Goal: Task Accomplishment & Management: Use online tool/utility

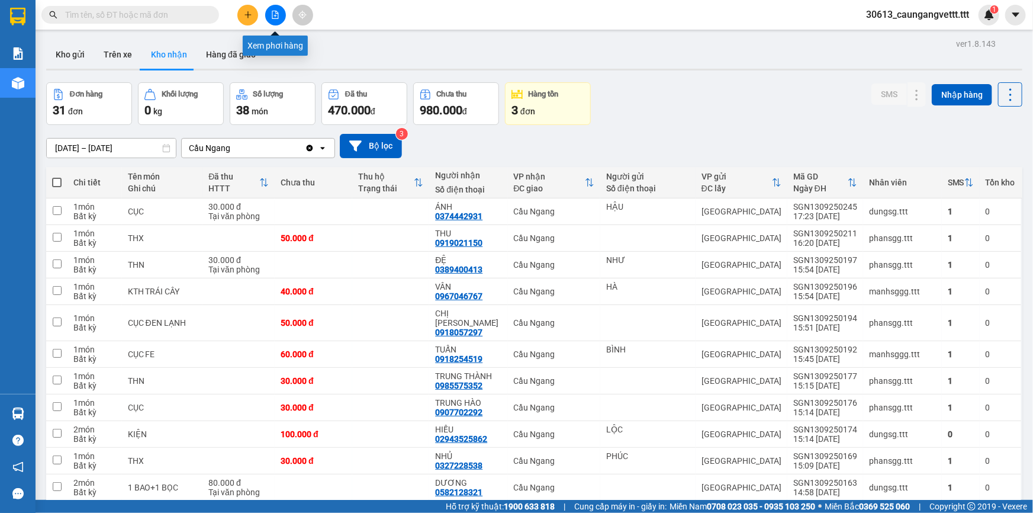
click at [275, 15] on icon "file-add" at bounding box center [275, 15] width 7 height 8
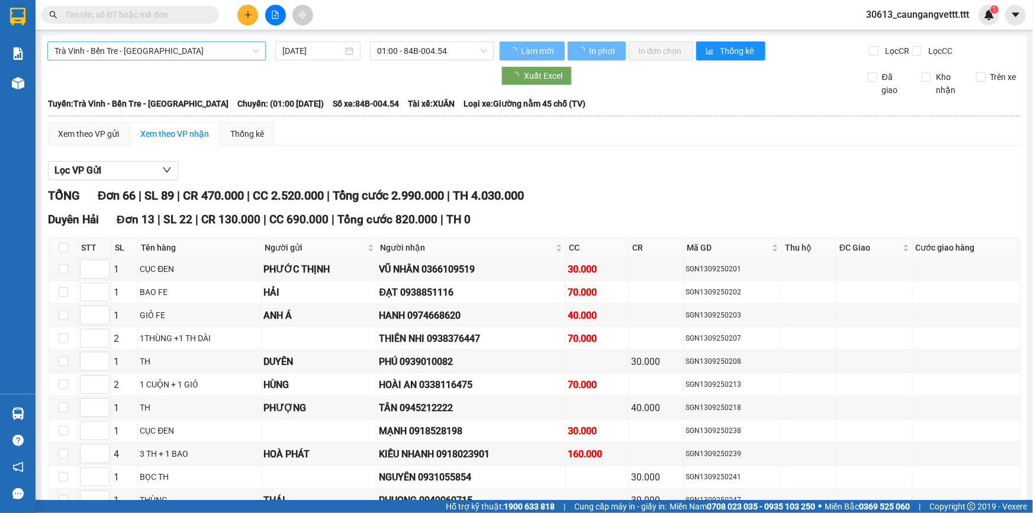
type input "[DATE]"
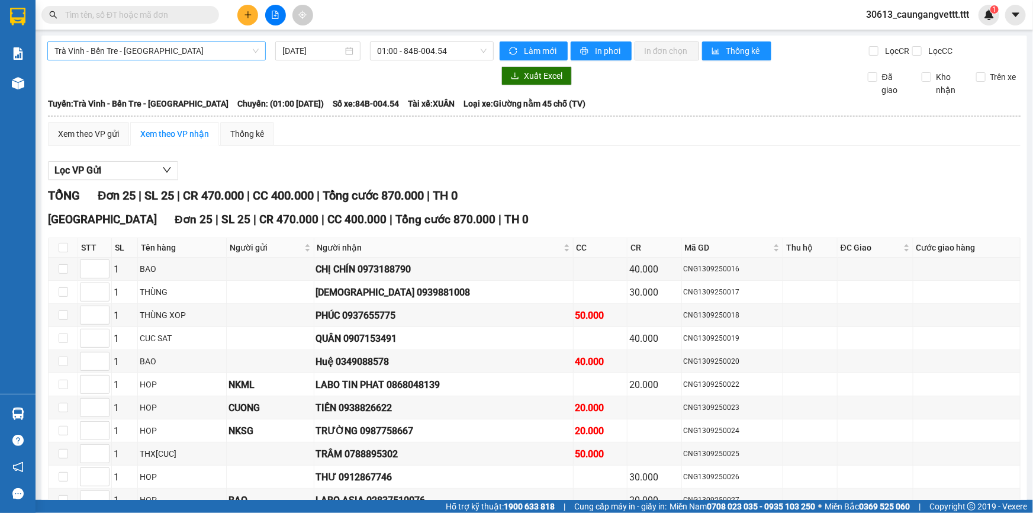
click at [172, 53] on span "Trà Vinh - Bến Tre - [GEOGRAPHIC_DATA]" at bounding box center [156, 51] width 204 height 18
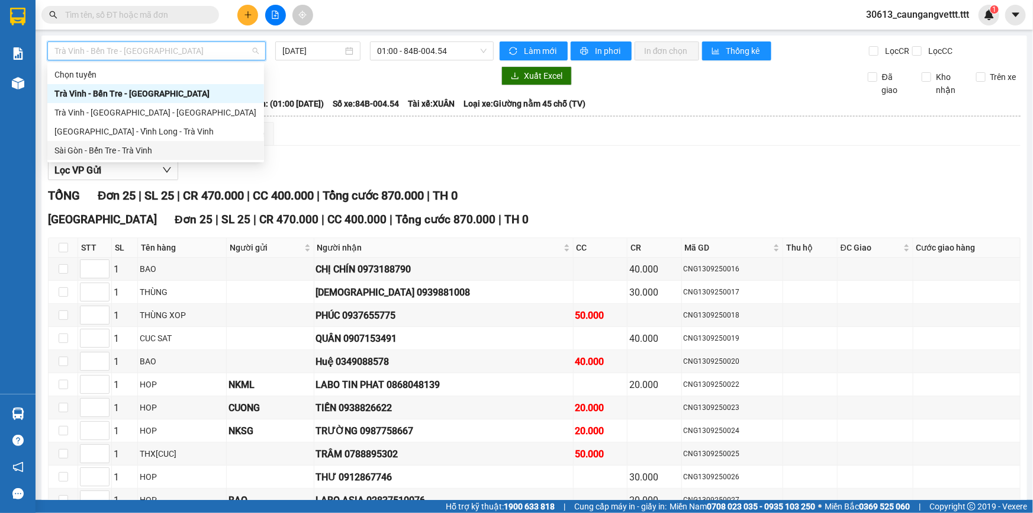
click at [158, 148] on div "Sài Gòn - Bến Tre - Trà Vinh" at bounding box center [155, 150] width 202 height 13
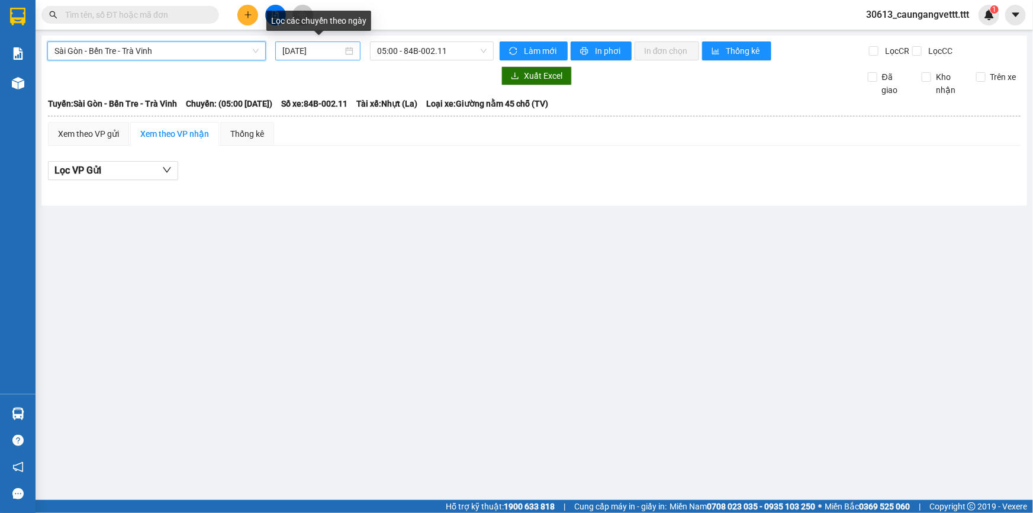
click at [289, 51] on input "[DATE]" at bounding box center [312, 50] width 60 height 13
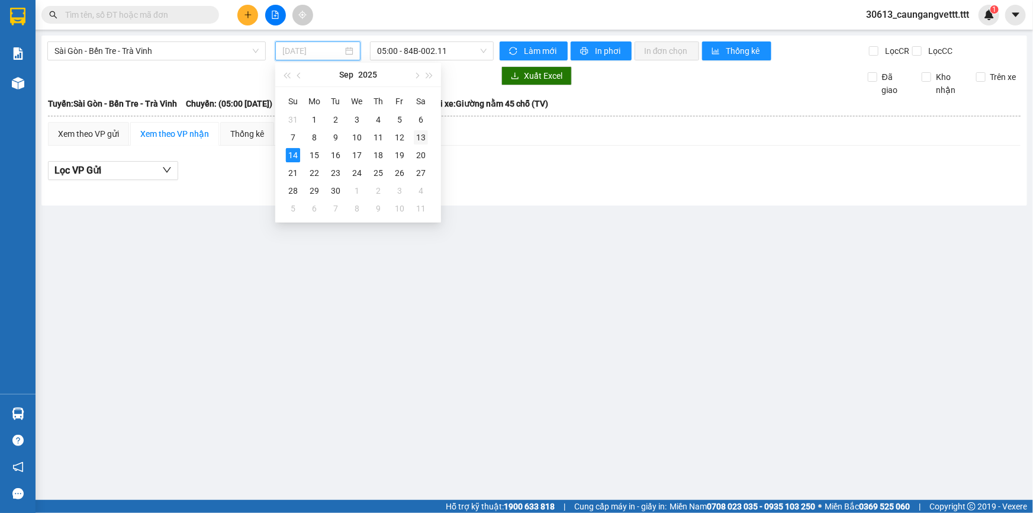
click at [420, 135] on div "13" at bounding box center [421, 137] width 14 height 14
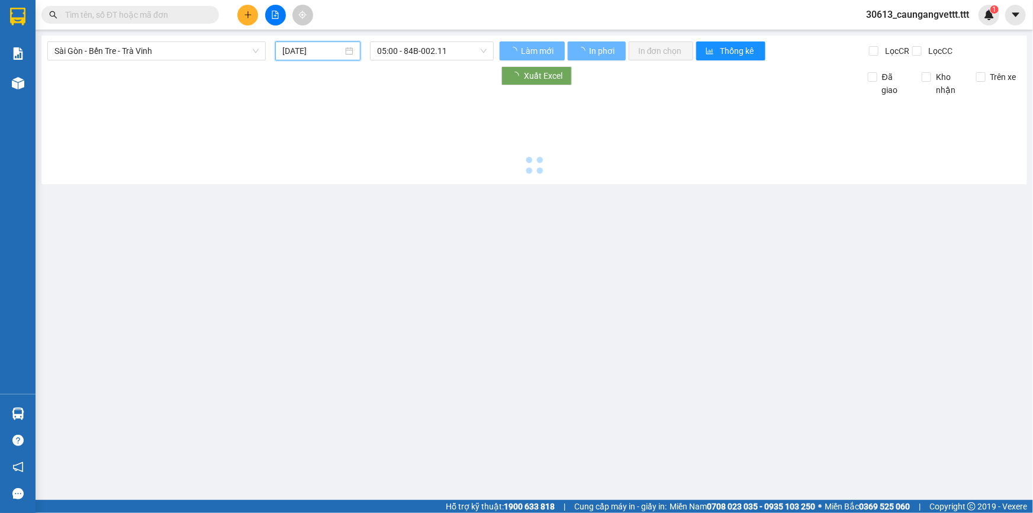
type input "[DATE]"
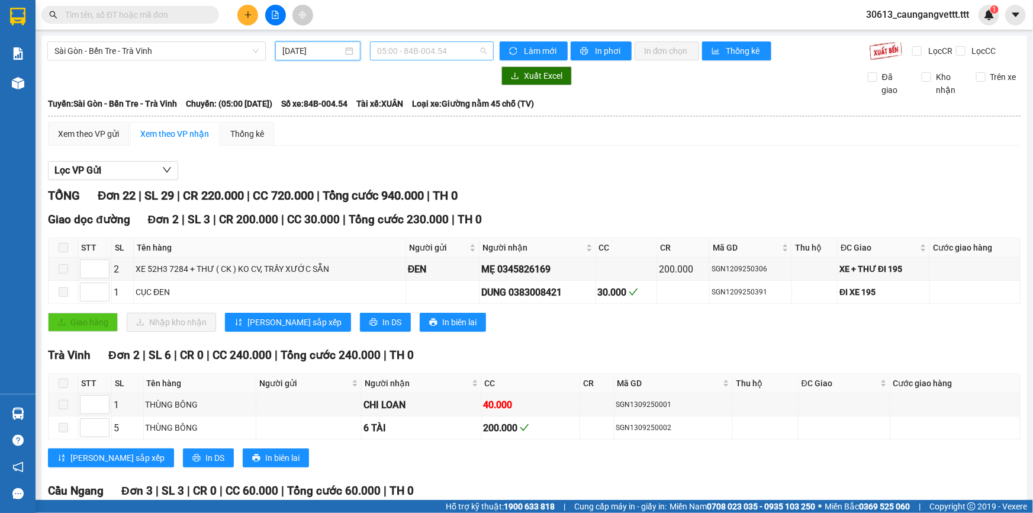
click at [416, 53] on span "05:00 - 84B-004.54" at bounding box center [432, 51] width 110 height 18
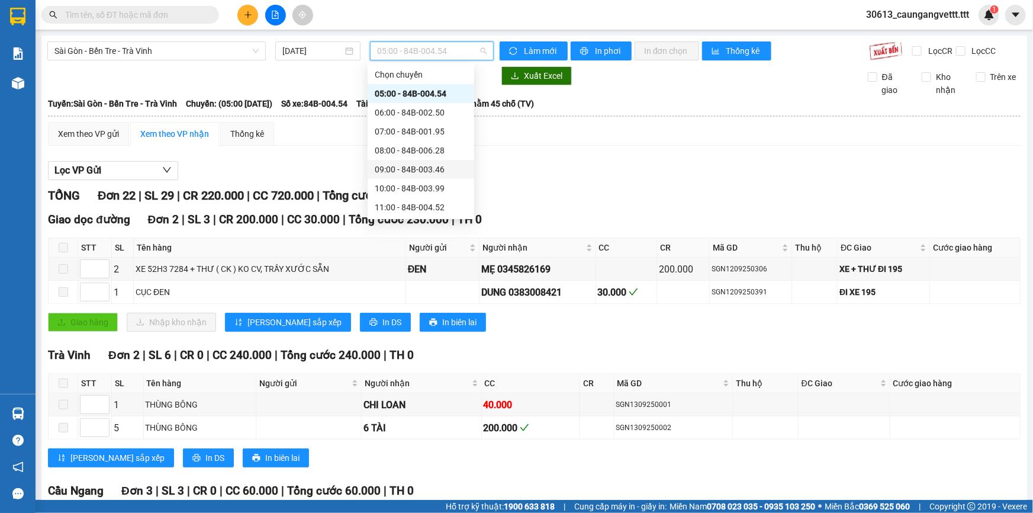
scroll to position [208, 0]
click at [413, 202] on div "22:00 - 84B-006.44" at bounding box center [421, 207] width 92 height 13
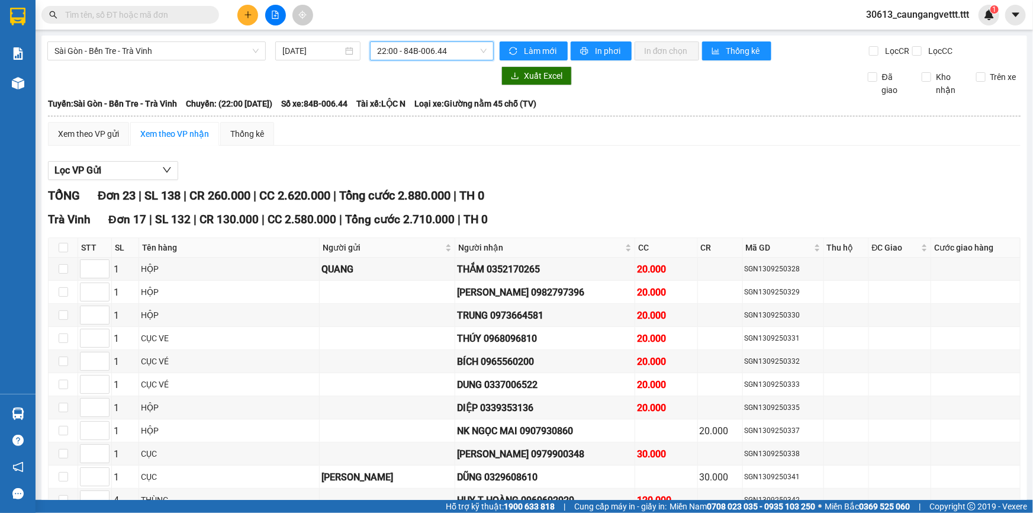
click at [436, 54] on span "22:00 - 84B-006.44" at bounding box center [432, 51] width 110 height 18
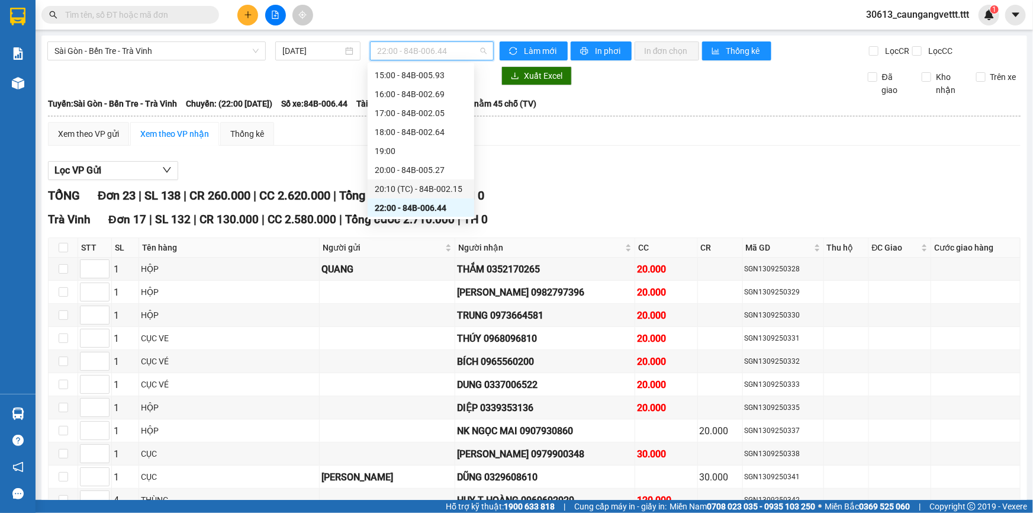
click at [404, 187] on div "20:10 (TC) - 84B-002.15" at bounding box center [421, 188] width 92 height 13
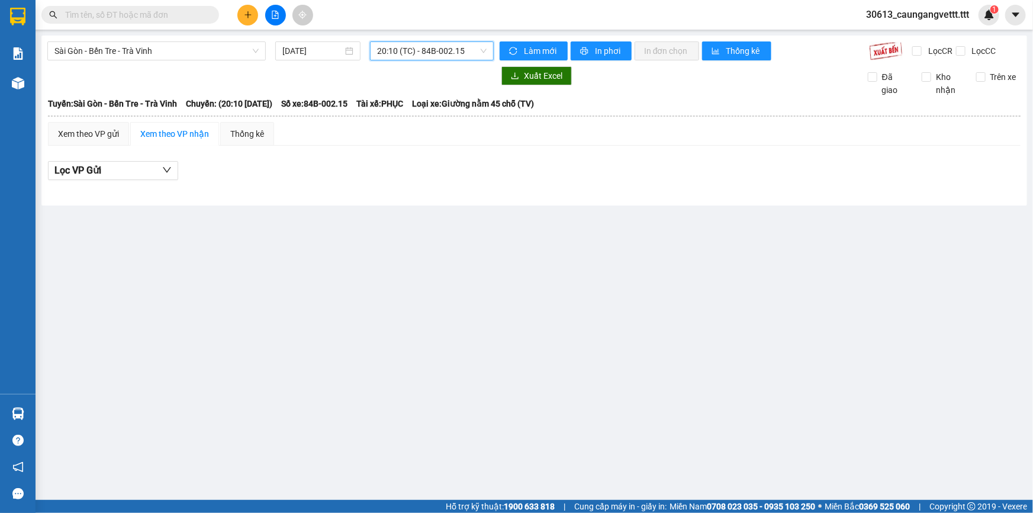
click at [424, 50] on span "20:10 (TC) - 84B-002.15" at bounding box center [432, 51] width 110 height 18
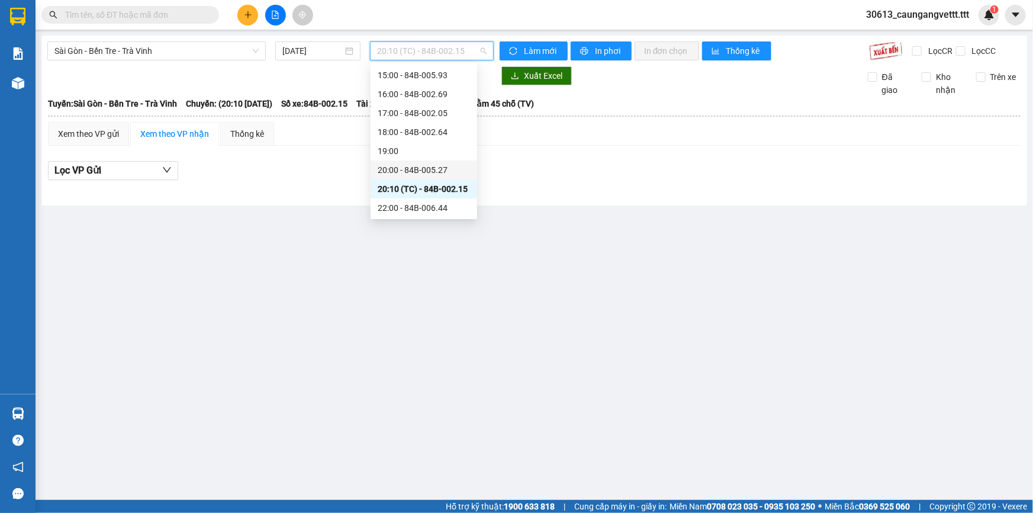
click at [409, 168] on div "20:00 - 84B-005.27" at bounding box center [424, 169] width 92 height 13
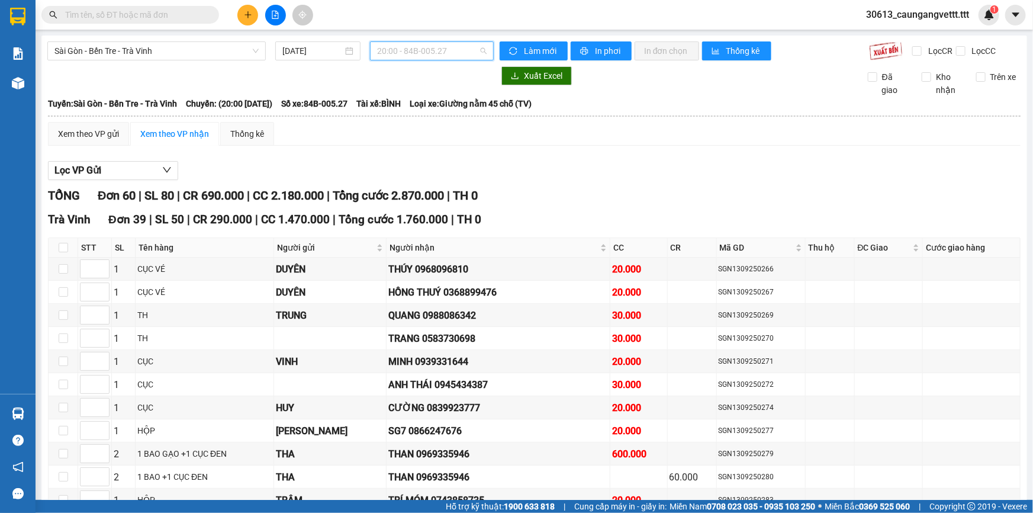
click at [430, 51] on span "20:00 - 84B-005.27" at bounding box center [432, 51] width 110 height 18
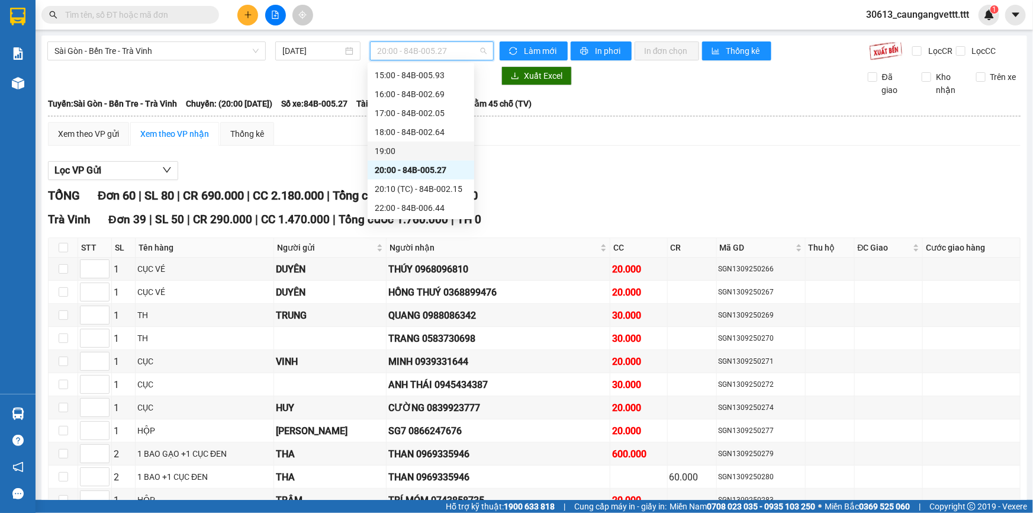
click at [398, 152] on div "19:00" at bounding box center [421, 150] width 92 height 13
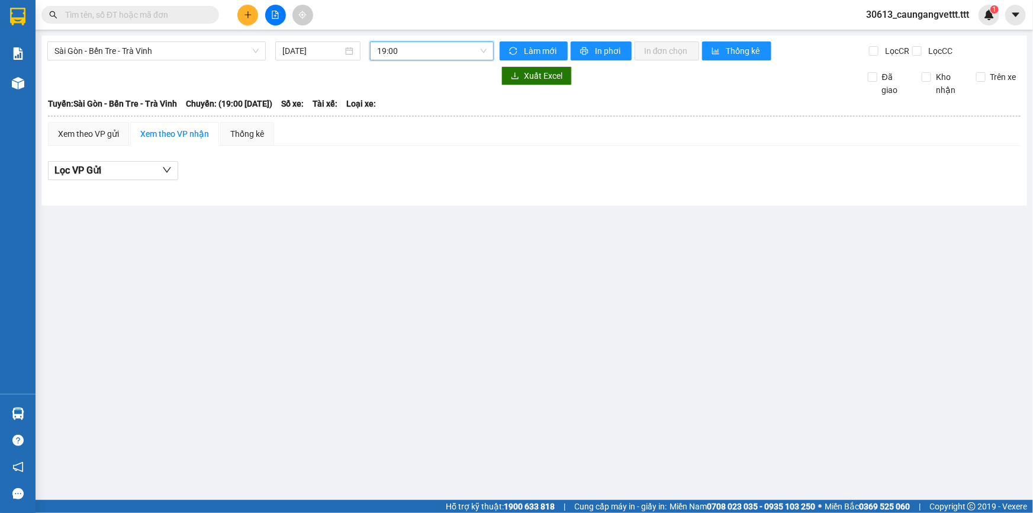
click at [405, 51] on span "19:00" at bounding box center [432, 51] width 110 height 18
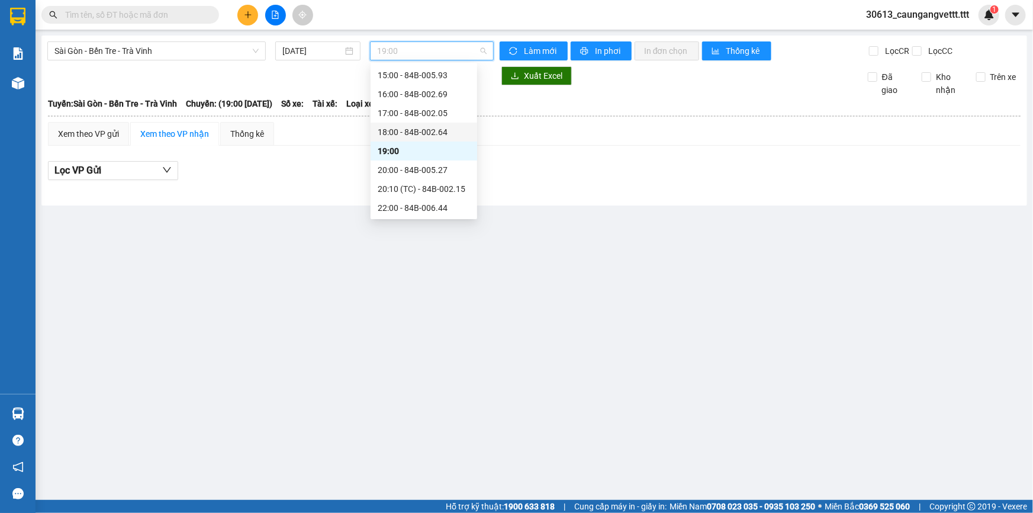
click at [421, 130] on div "18:00 - 84B-002.64" at bounding box center [424, 131] width 92 height 13
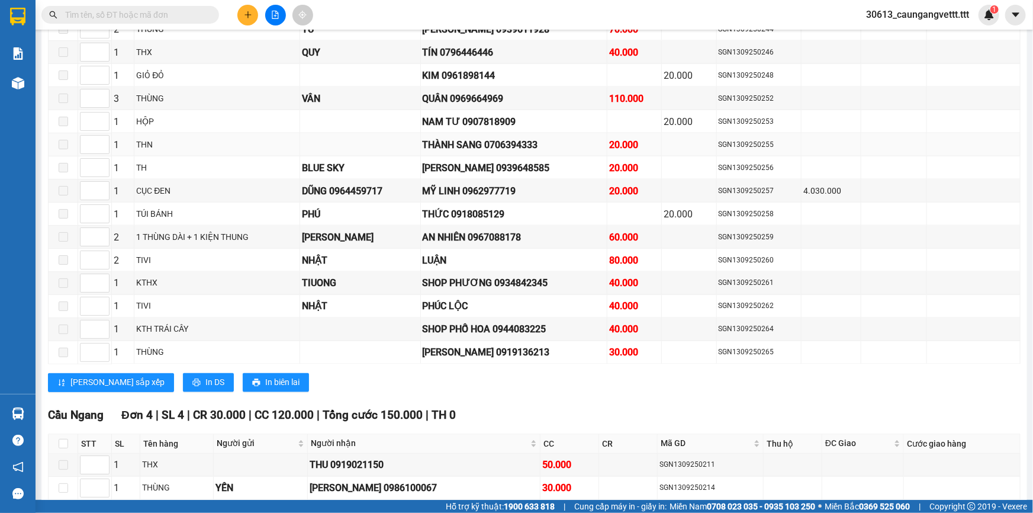
scroll to position [1076, 0]
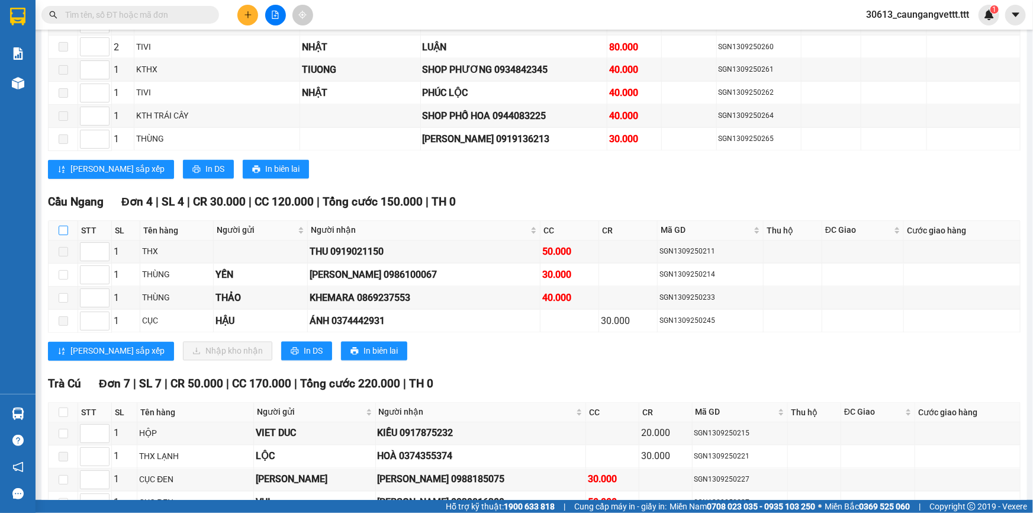
click at [60, 226] on input "checkbox" at bounding box center [63, 230] width 9 height 9
checkbox input "true"
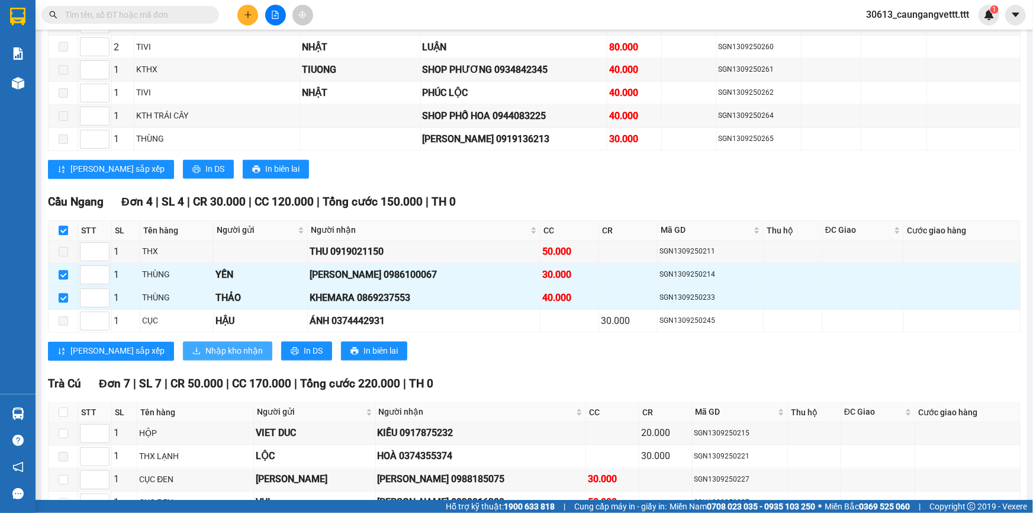
click at [205, 345] on span "Nhập kho nhận" at bounding box center [233, 351] width 57 height 13
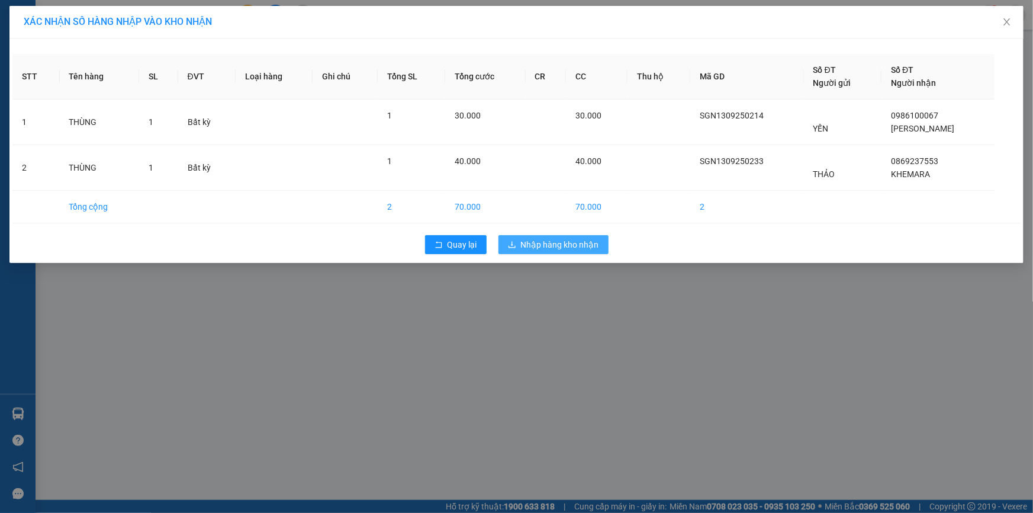
click at [543, 244] on span "Nhập hàng kho nhận" at bounding box center [560, 244] width 78 height 13
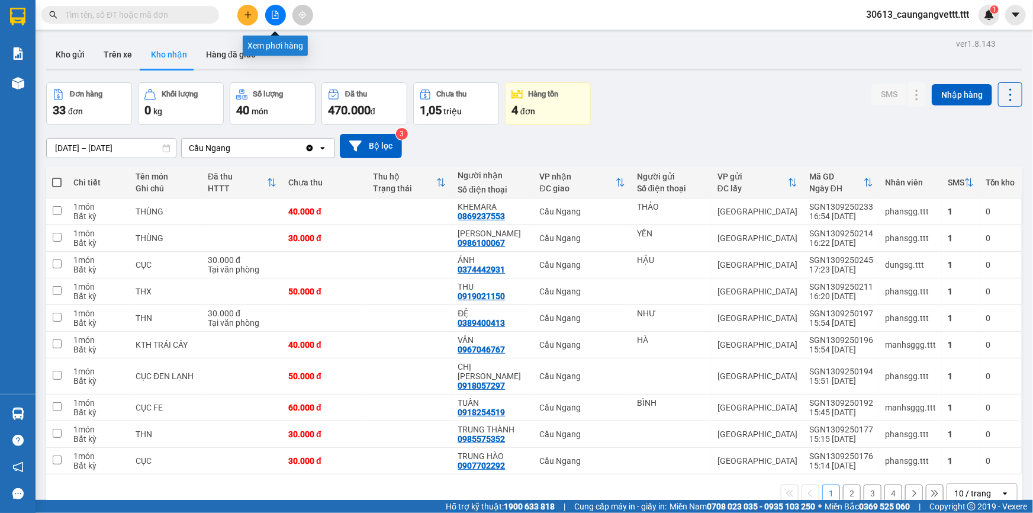
click at [276, 14] on icon "file-add" at bounding box center [275, 15] width 8 height 8
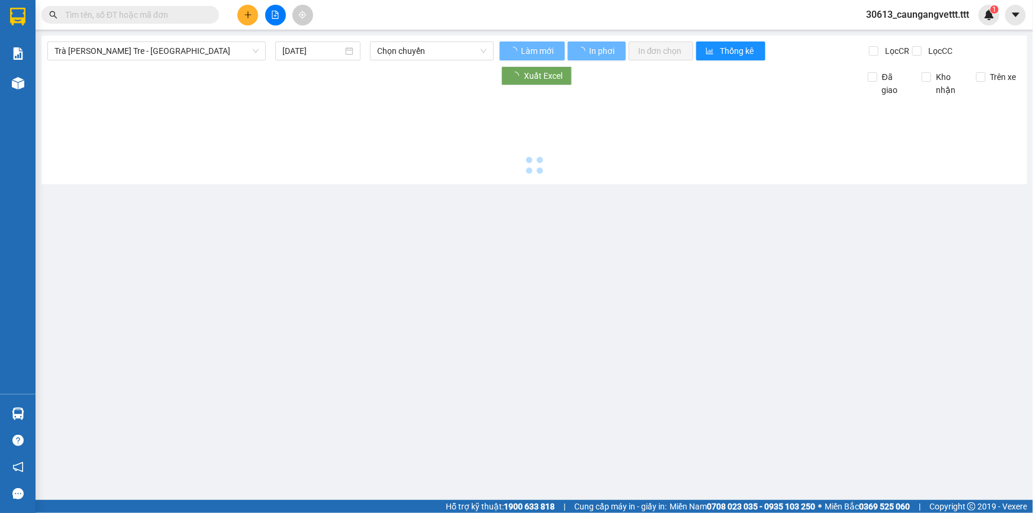
type input "[DATE]"
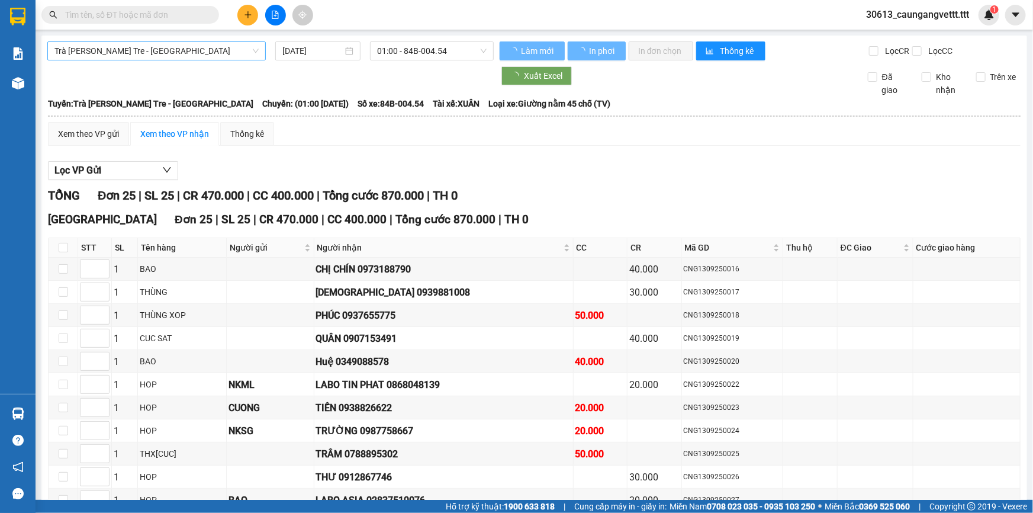
click at [173, 56] on span "Trà Vinh - Bến Tre - [GEOGRAPHIC_DATA]" at bounding box center [156, 51] width 204 height 18
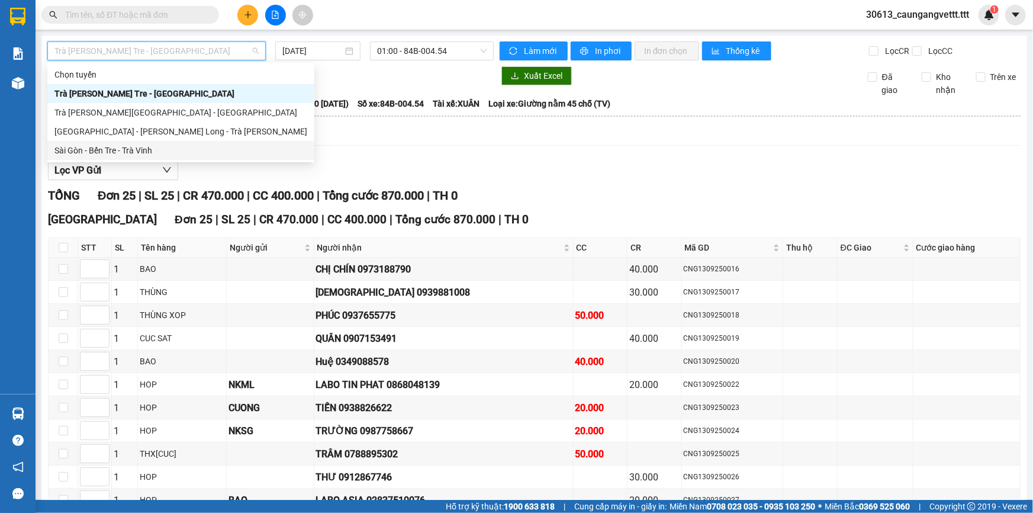
click at [153, 150] on div "Sài Gòn - Bến Tre - Trà Vinh" at bounding box center [180, 150] width 253 height 13
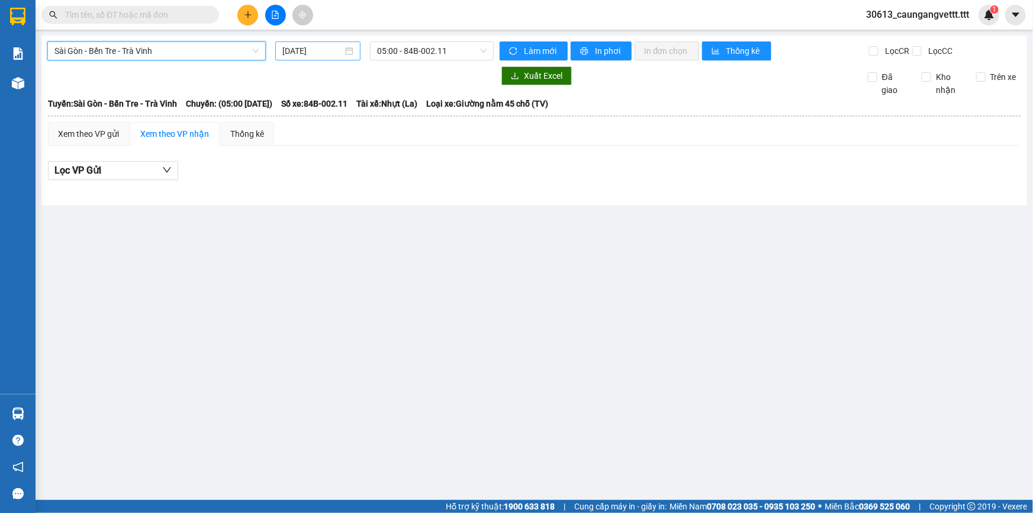
click at [289, 54] on input "[DATE]" at bounding box center [312, 50] width 60 height 13
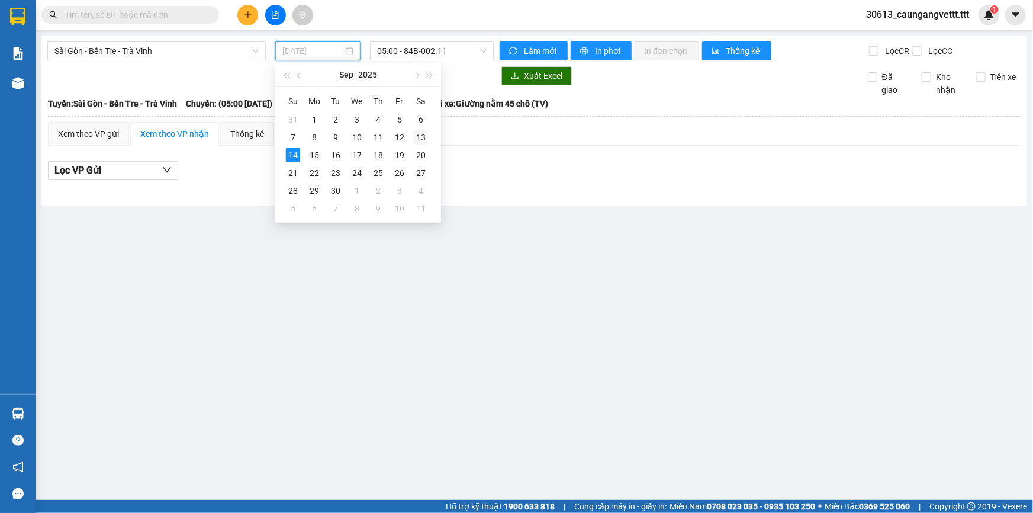
click at [421, 134] on div "13" at bounding box center [421, 137] width 14 height 14
type input "[DATE]"
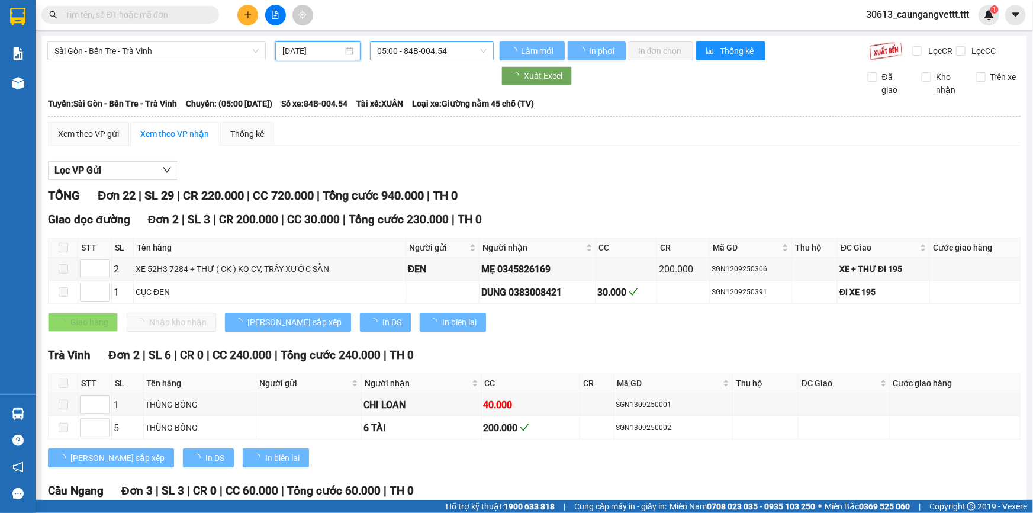
click at [414, 54] on span "05:00 - 84B-004.54" at bounding box center [432, 51] width 110 height 18
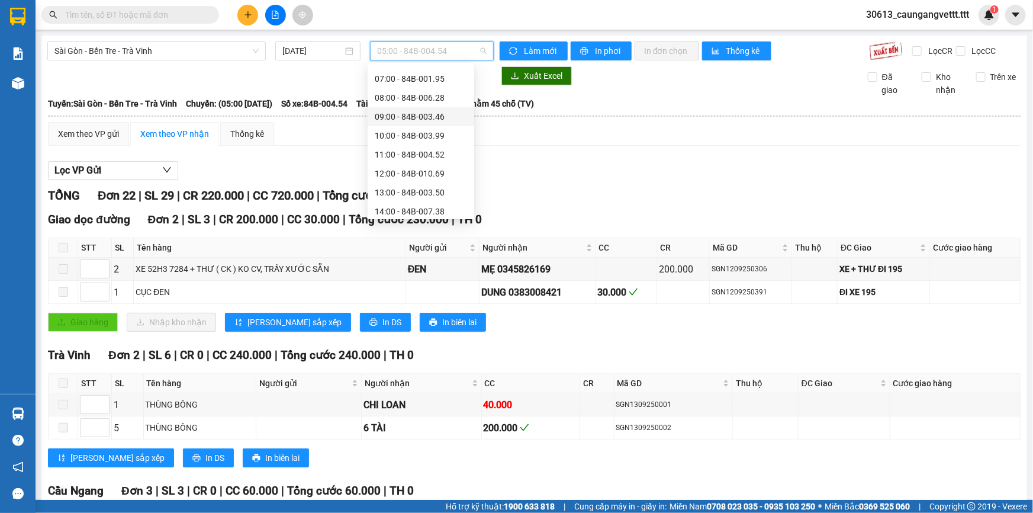
scroll to position [208, 0]
click at [402, 130] on div "18:00 - 84B-002.64" at bounding box center [421, 131] width 92 height 13
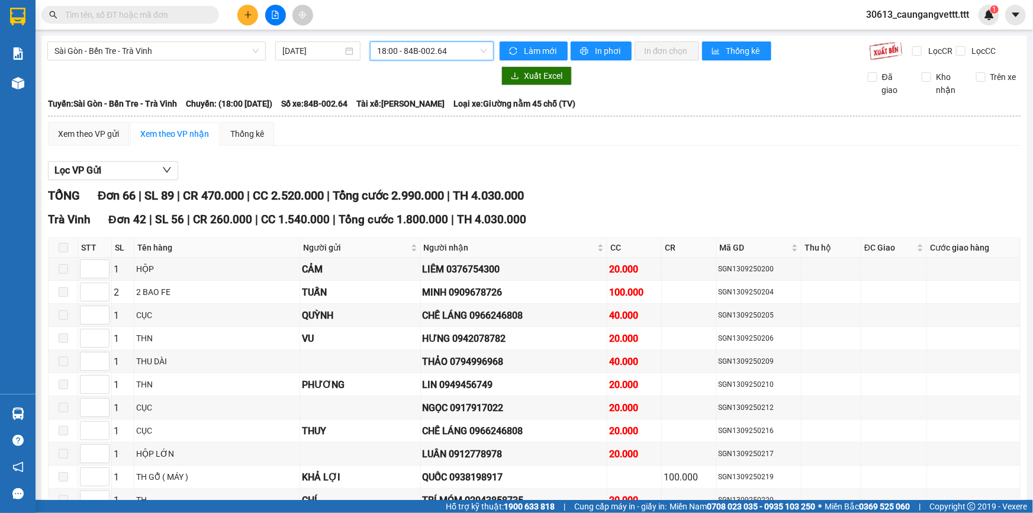
click at [431, 54] on span "18:00 - 84B-002.64" at bounding box center [432, 51] width 110 height 18
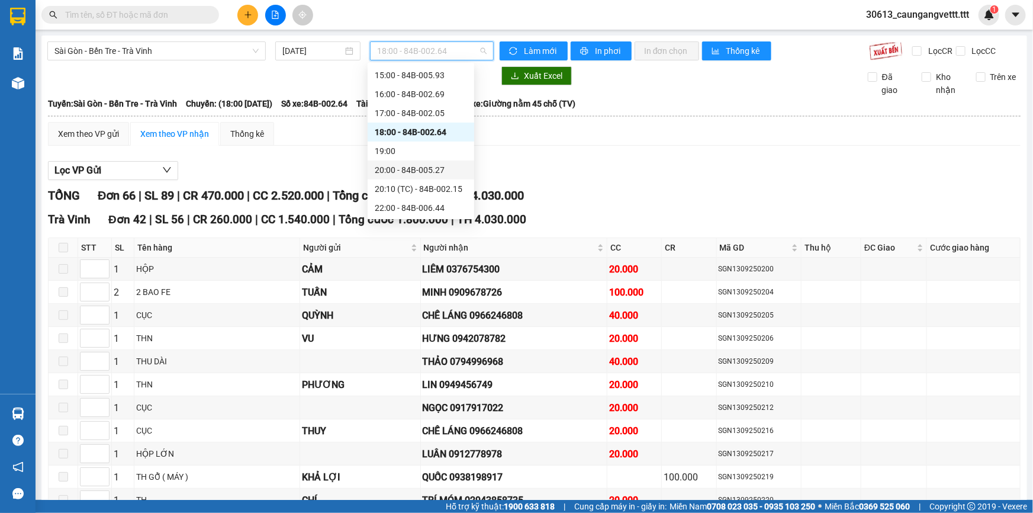
click at [398, 160] on div "20:00 - 84B-005.27" at bounding box center [421, 169] width 107 height 19
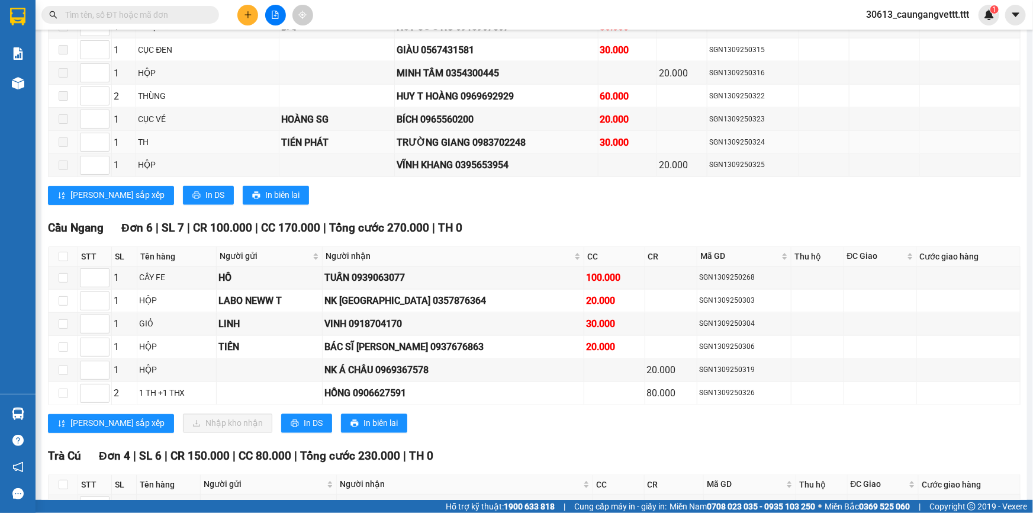
scroll to position [1005, 0]
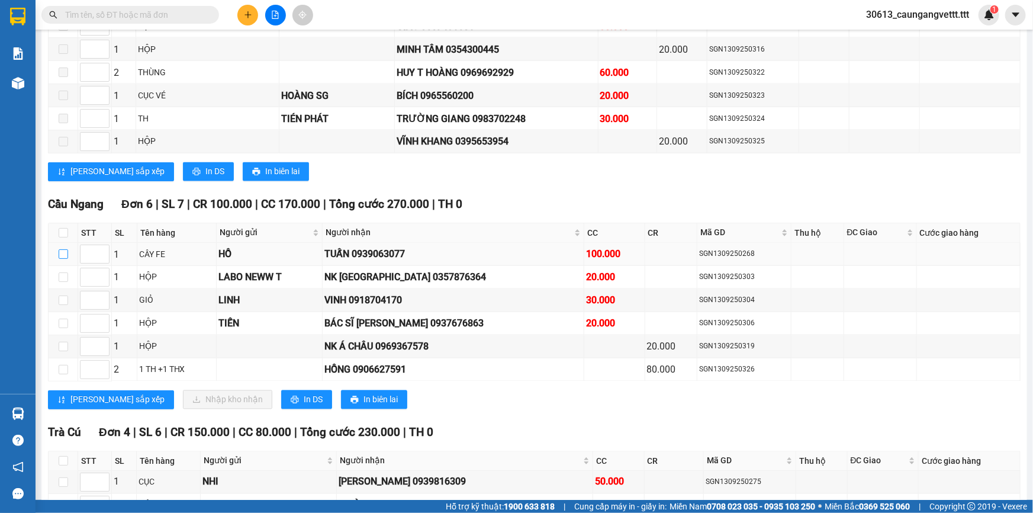
click at [59, 249] on input "checkbox" at bounding box center [63, 253] width 9 height 9
checkbox input "true"
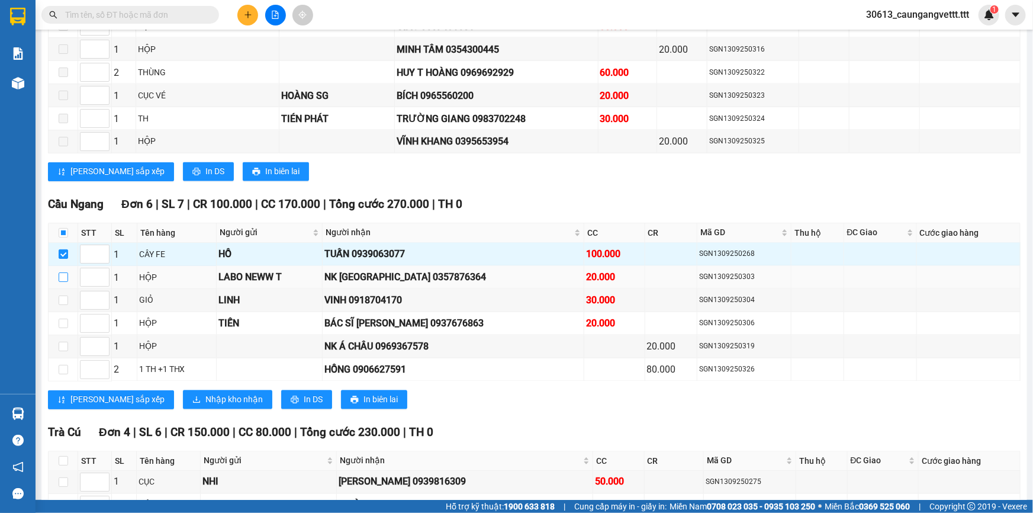
click at [64, 272] on input "checkbox" at bounding box center [63, 276] width 9 height 9
checkbox input "true"
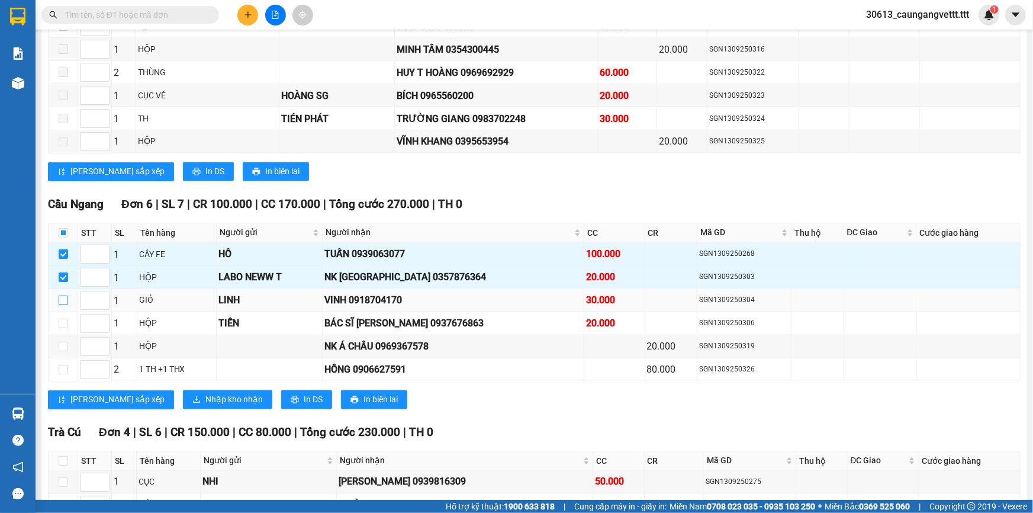
click at [62, 295] on input "checkbox" at bounding box center [63, 299] width 9 height 9
checkbox input "true"
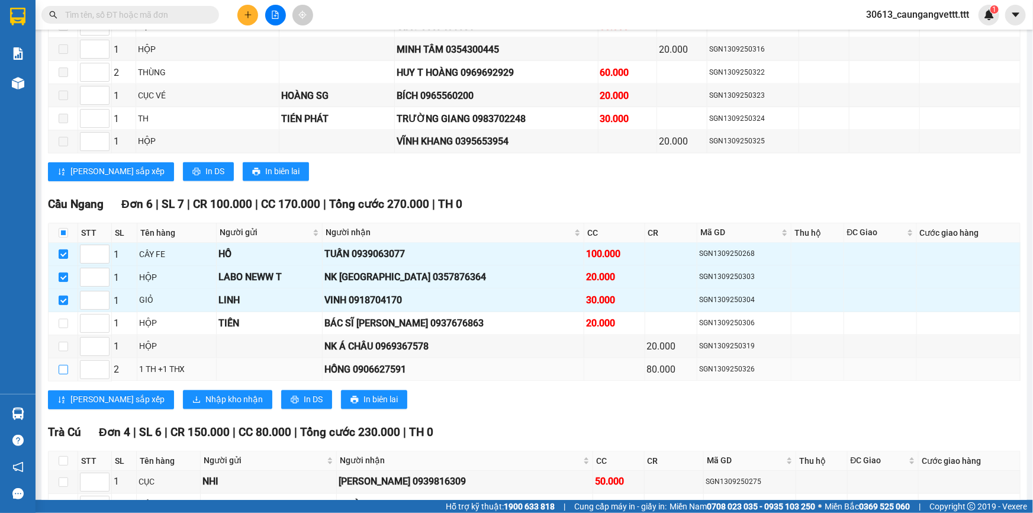
click at [63, 365] on input "checkbox" at bounding box center [63, 369] width 9 height 9
checkbox input "true"
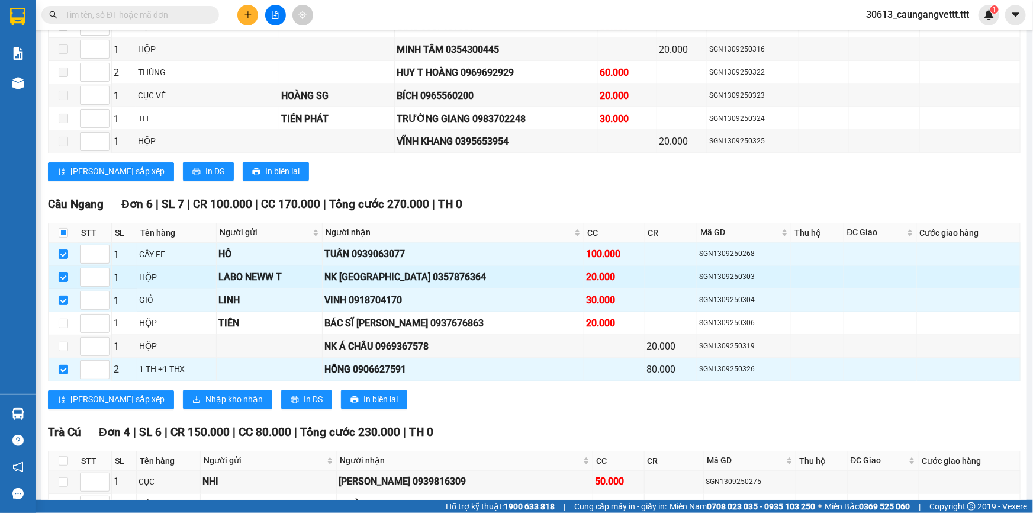
click at [59, 272] on input "checkbox" at bounding box center [63, 276] width 9 height 9
checkbox input "false"
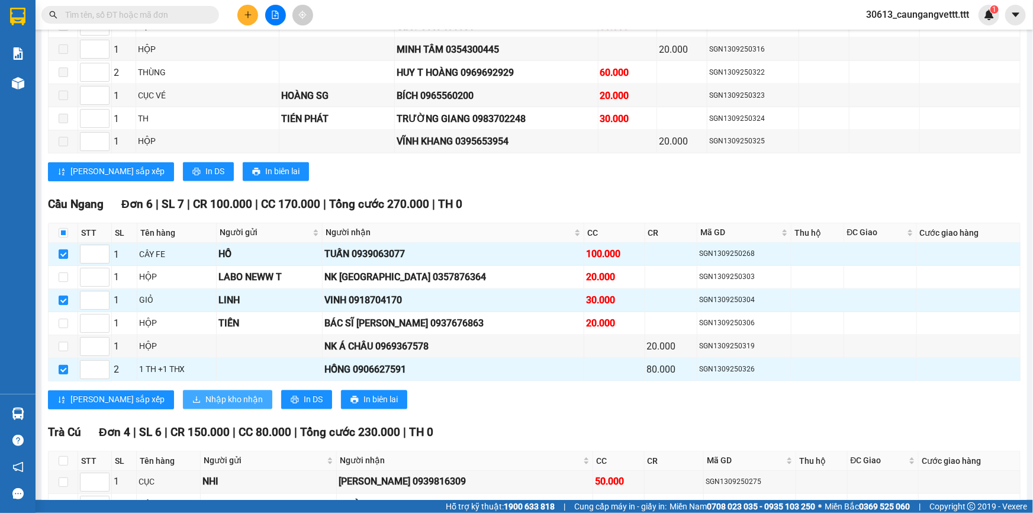
click at [205, 393] on span "Nhập kho nhận" at bounding box center [233, 399] width 57 height 13
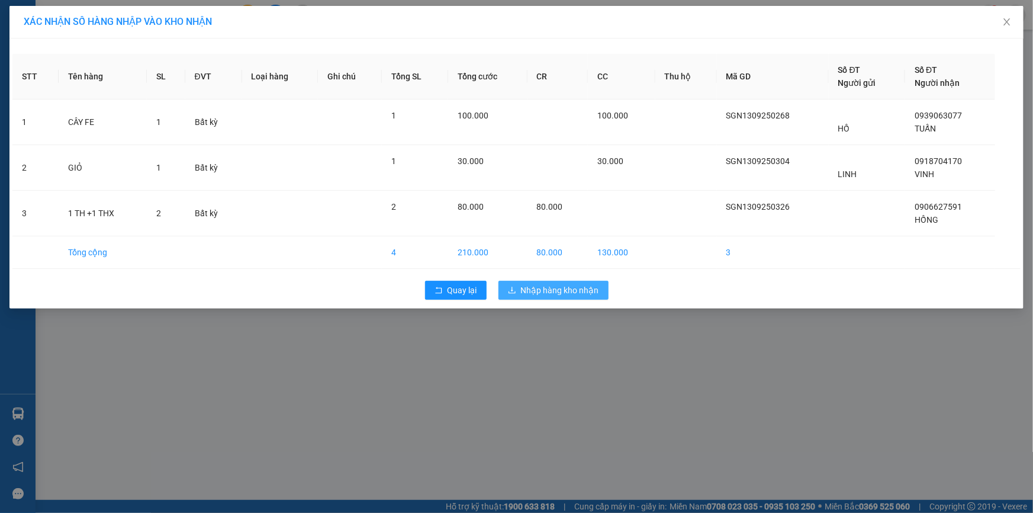
click at [548, 285] on span "Nhập hàng kho nhận" at bounding box center [560, 290] width 78 height 13
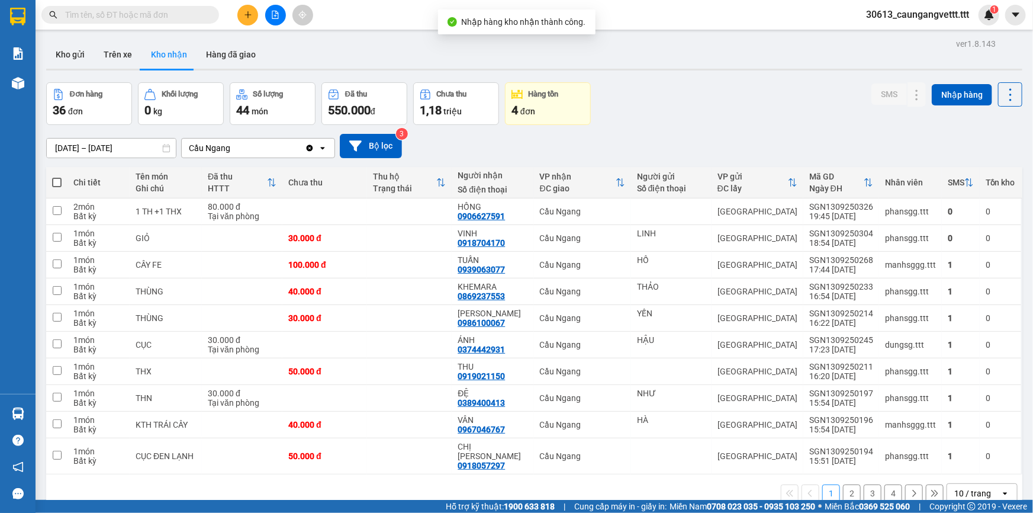
click at [124, 15] on input "text" at bounding box center [135, 14] width 140 height 13
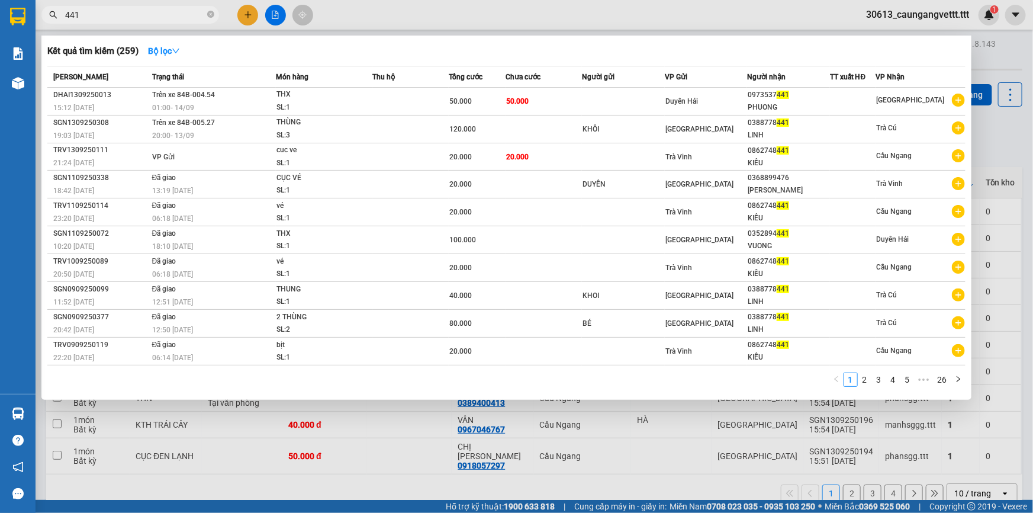
type input "441"
click at [364, 5] on div at bounding box center [516, 256] width 1033 height 513
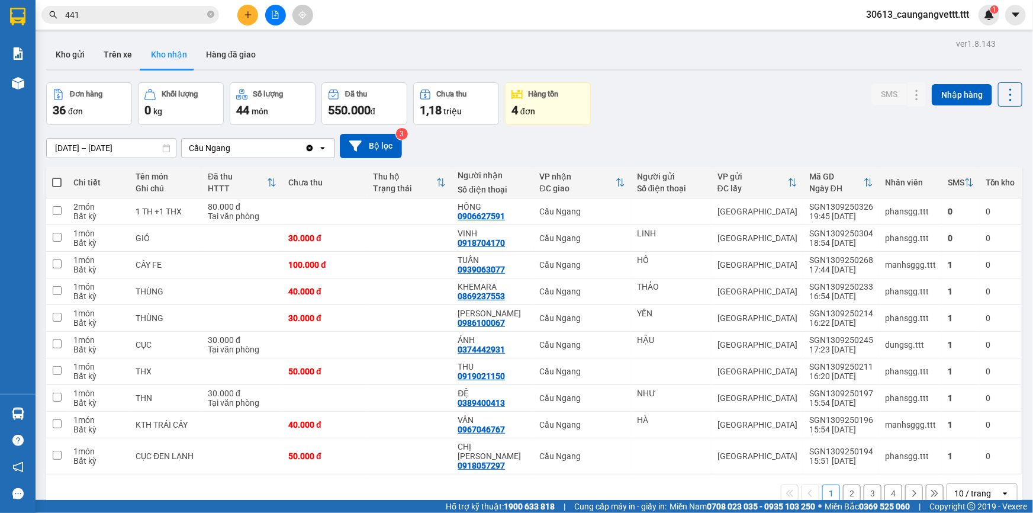
drag, startPoint x: 275, startPoint y: 17, endPoint x: 249, endPoint y: 33, distance: 30.8
click at [276, 17] on icon "file-add" at bounding box center [275, 15] width 8 height 8
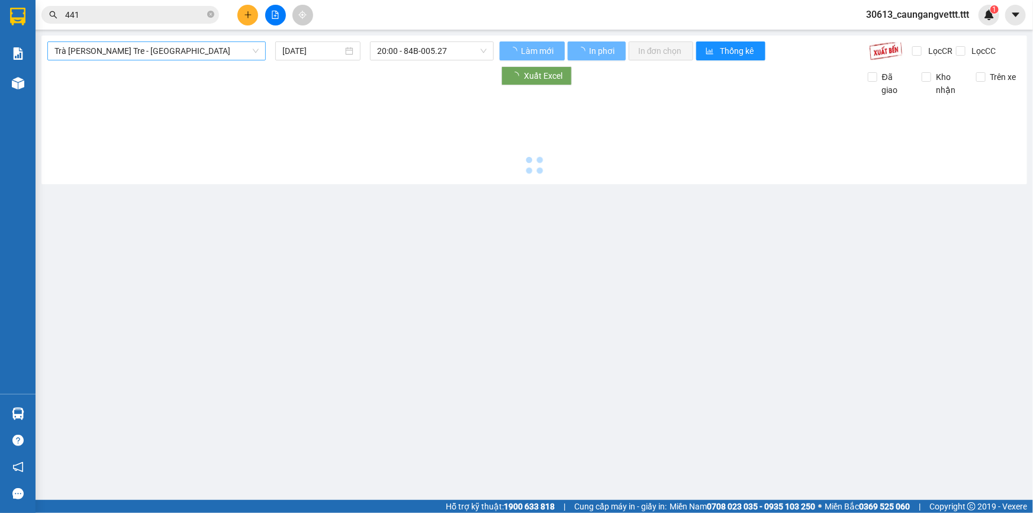
type input "[DATE]"
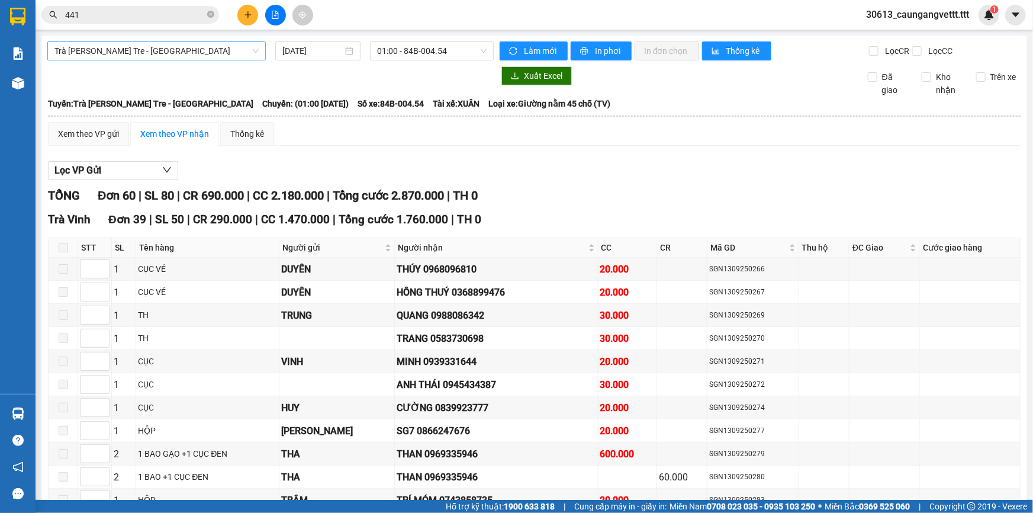
click at [188, 51] on span "Trà Vinh - Bến Tre - [GEOGRAPHIC_DATA]" at bounding box center [156, 51] width 204 height 18
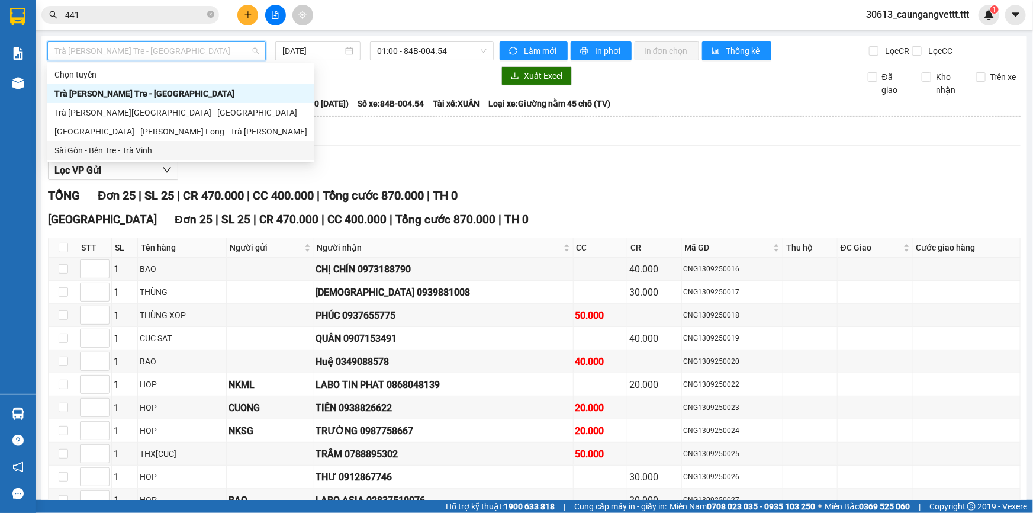
click at [149, 151] on div "Sài Gòn - Bến Tre - Trà Vinh" at bounding box center [180, 150] width 253 height 13
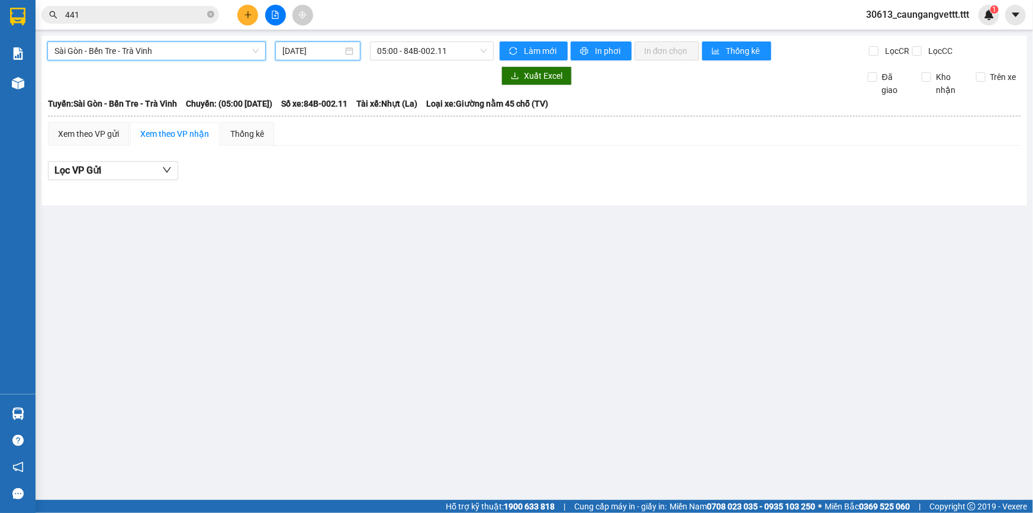
click at [290, 47] on input "[DATE]" at bounding box center [312, 50] width 60 height 13
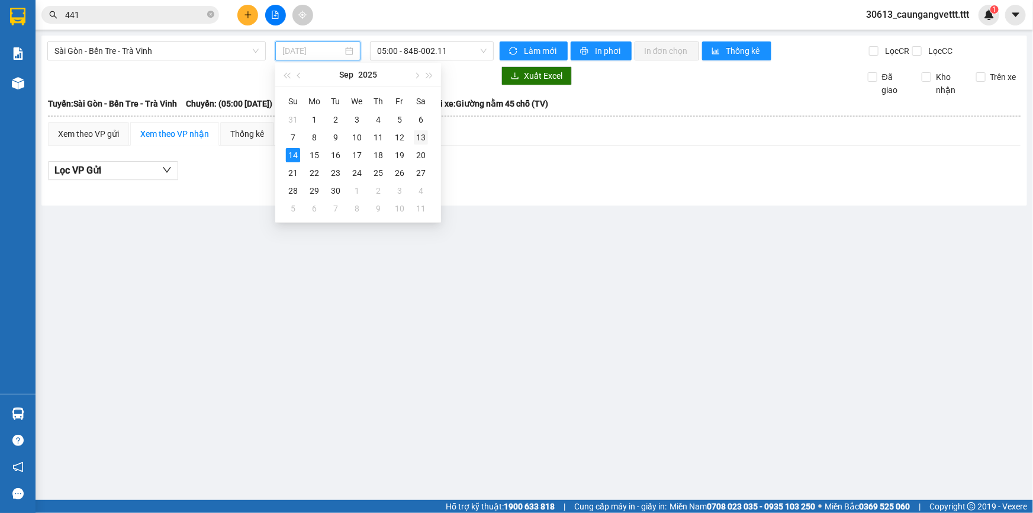
click at [425, 136] on div "13" at bounding box center [421, 137] width 14 height 14
type input "[DATE]"
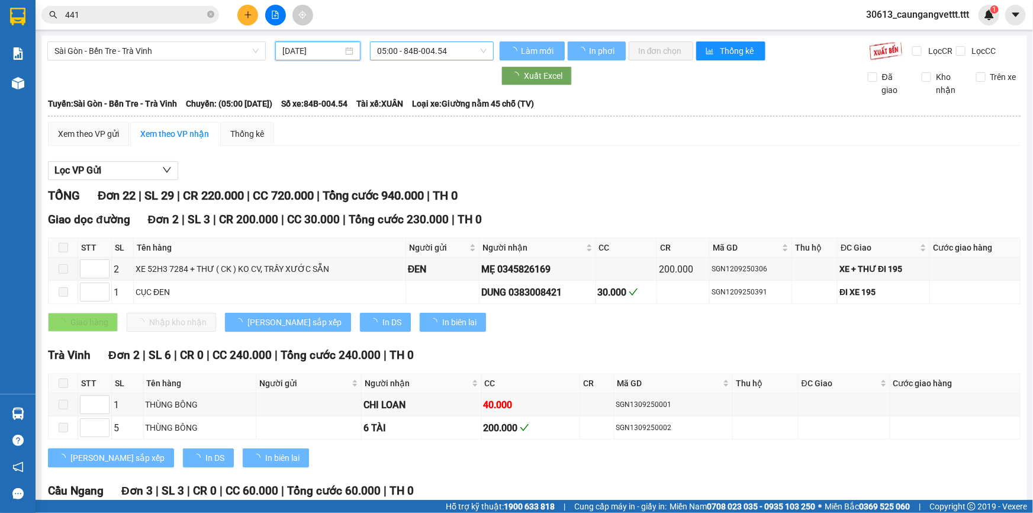
click at [418, 49] on span "05:00 - 84B-004.54" at bounding box center [432, 51] width 110 height 18
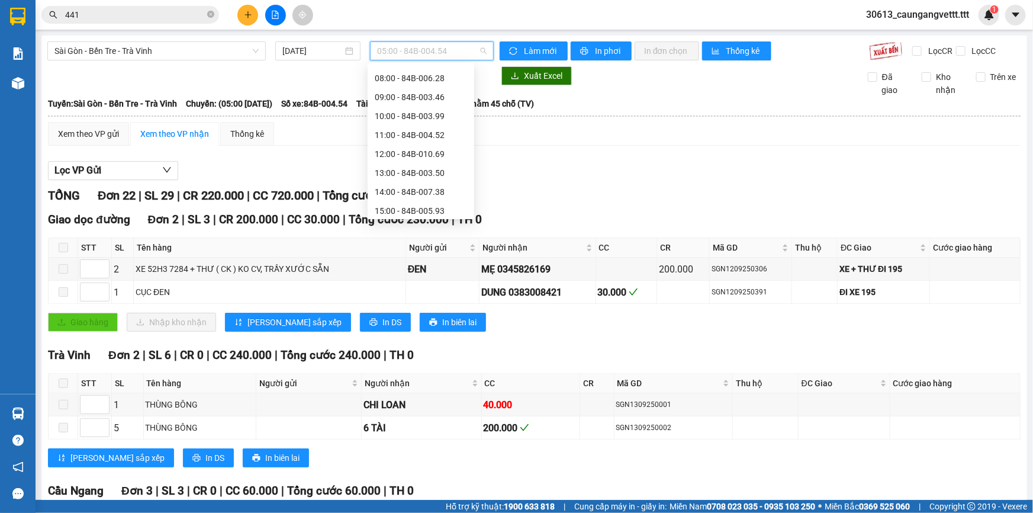
scroll to position [208, 0]
click at [416, 207] on div "22:00 - 84B-006.44" at bounding box center [421, 207] width 92 height 13
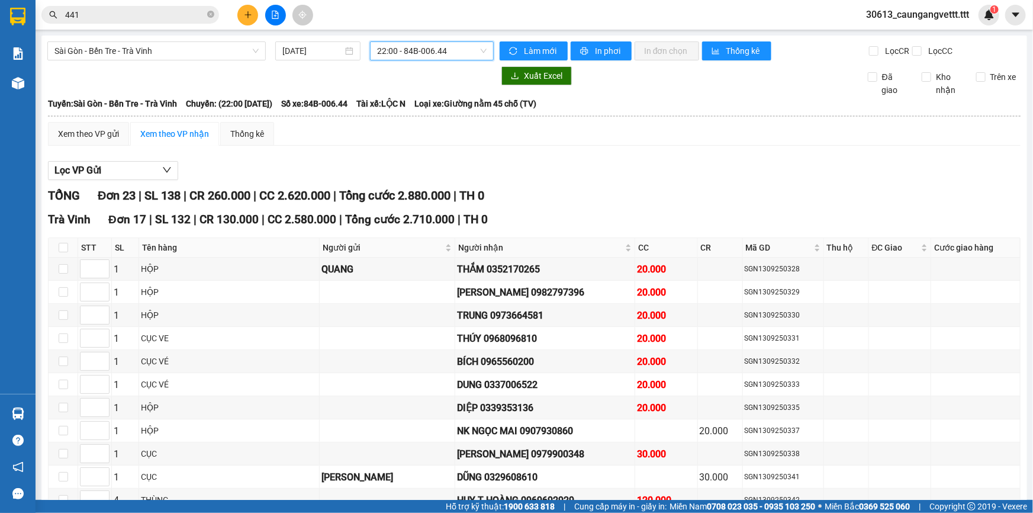
click at [395, 49] on span "22:00 - 84B-006.44" at bounding box center [432, 51] width 110 height 18
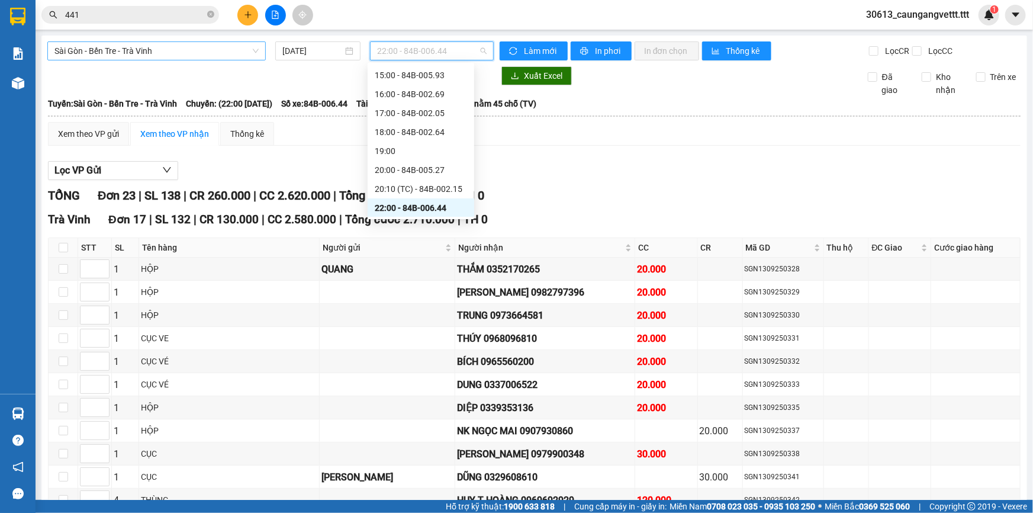
click at [114, 50] on span "Sài Gòn - Bến Tre - Trà Vinh" at bounding box center [156, 51] width 204 height 18
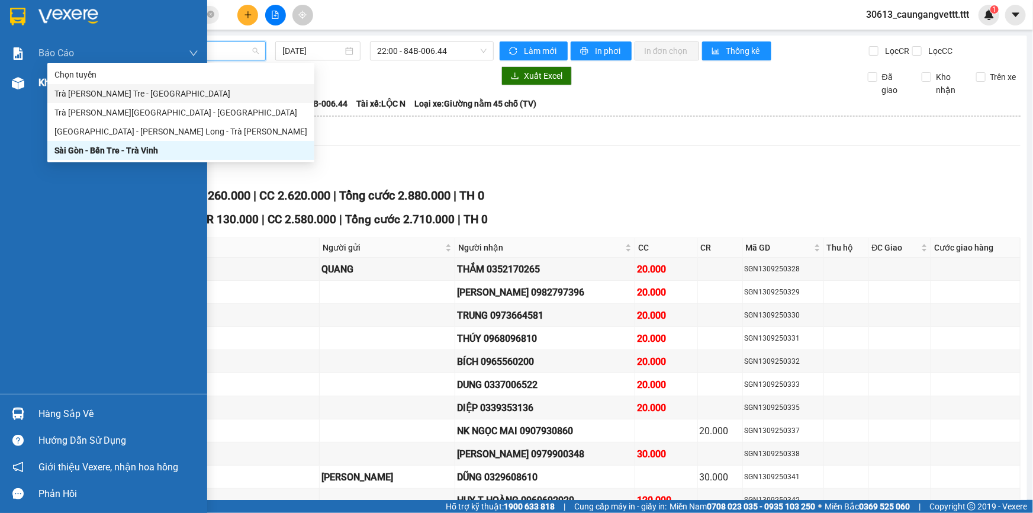
click at [33, 84] on div "Kho hàng mới" at bounding box center [103, 83] width 207 height 30
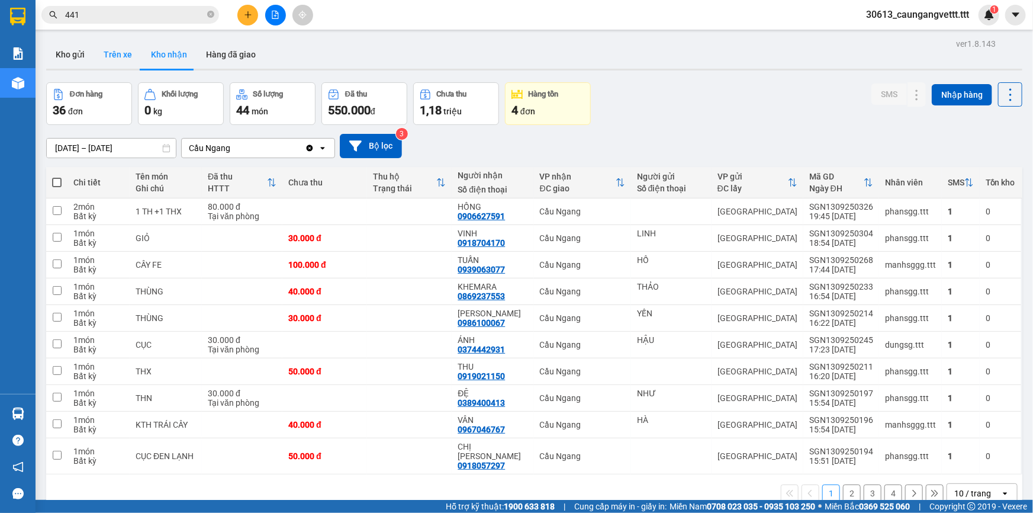
click at [111, 54] on button "Trên xe" at bounding box center [117, 54] width 47 height 28
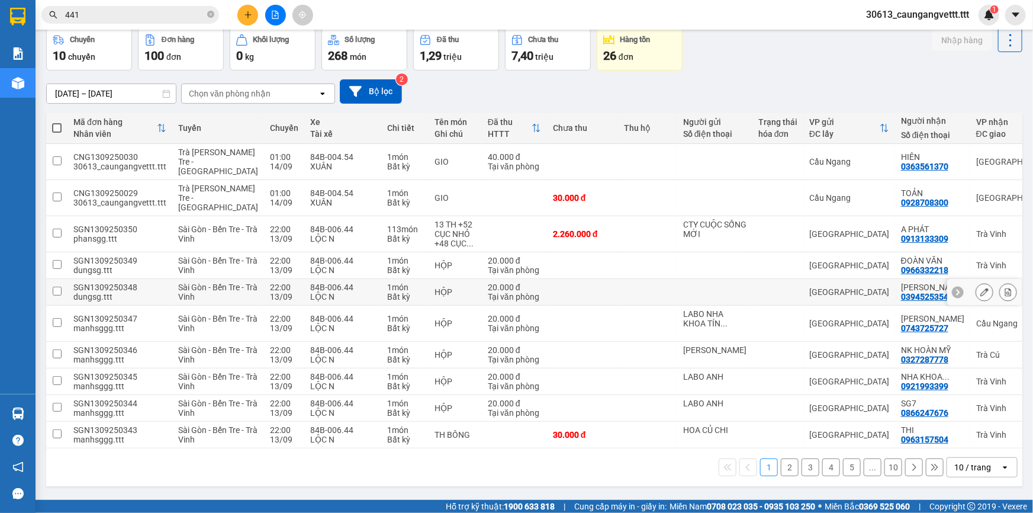
scroll to position [111, 0]
click at [972, 472] on div "10 / trang" at bounding box center [972, 467] width 37 height 12
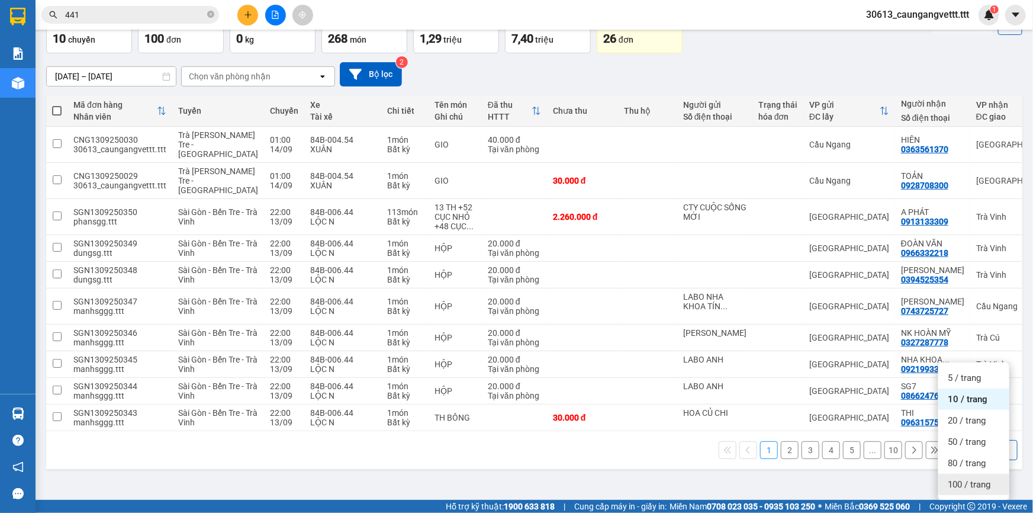
click at [970, 478] on span "100 / trang" at bounding box center [969, 484] width 43 height 12
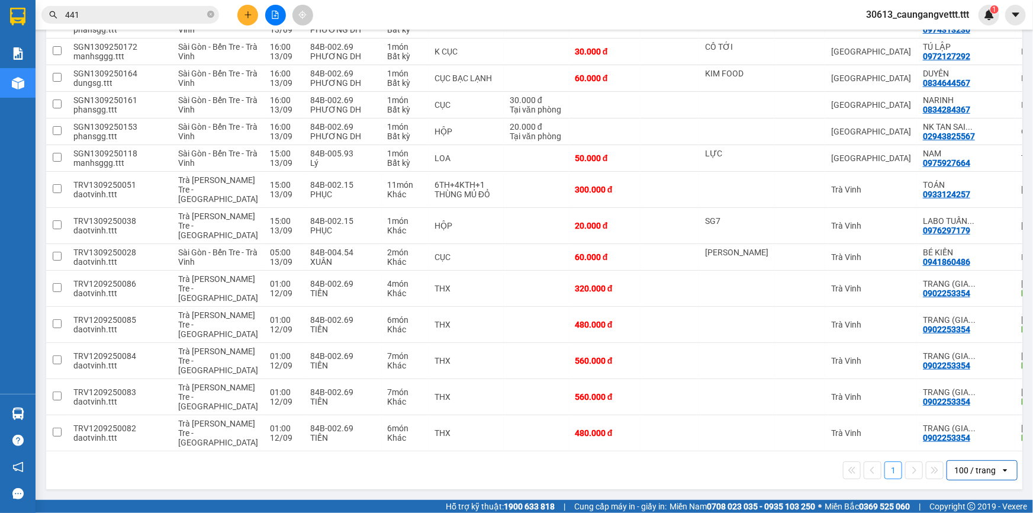
scroll to position [3053, 0]
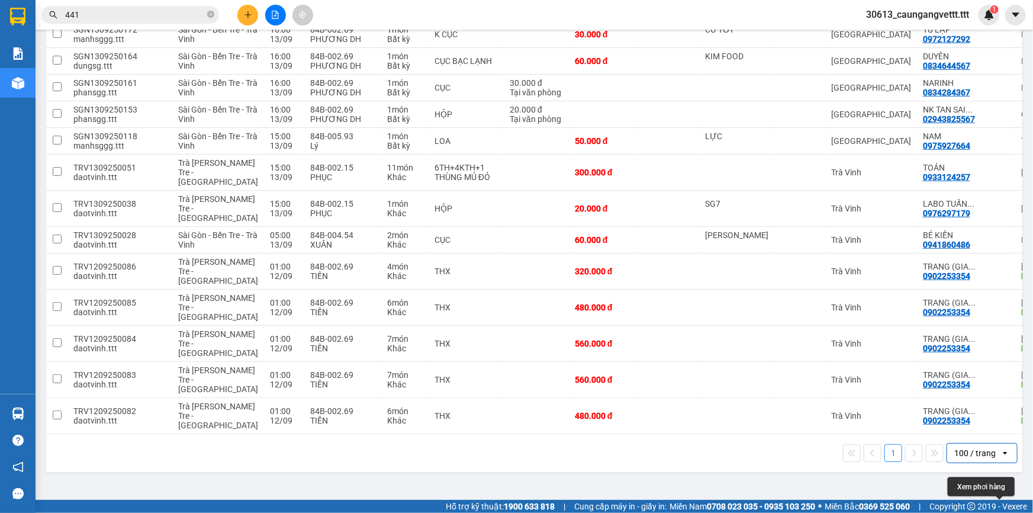
click at [1000, 18] on button at bounding box center [1008, 8] width 17 height 21
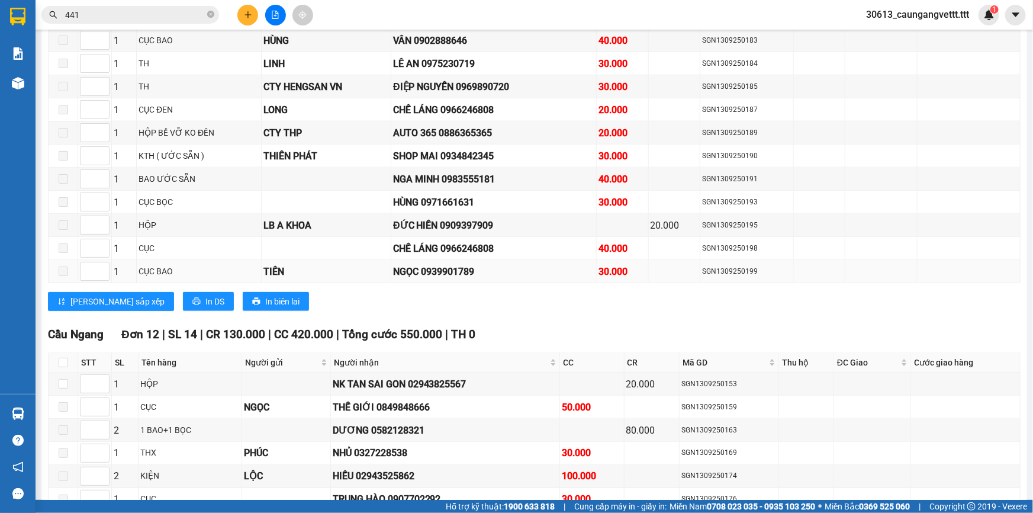
scroll to position [792, 0]
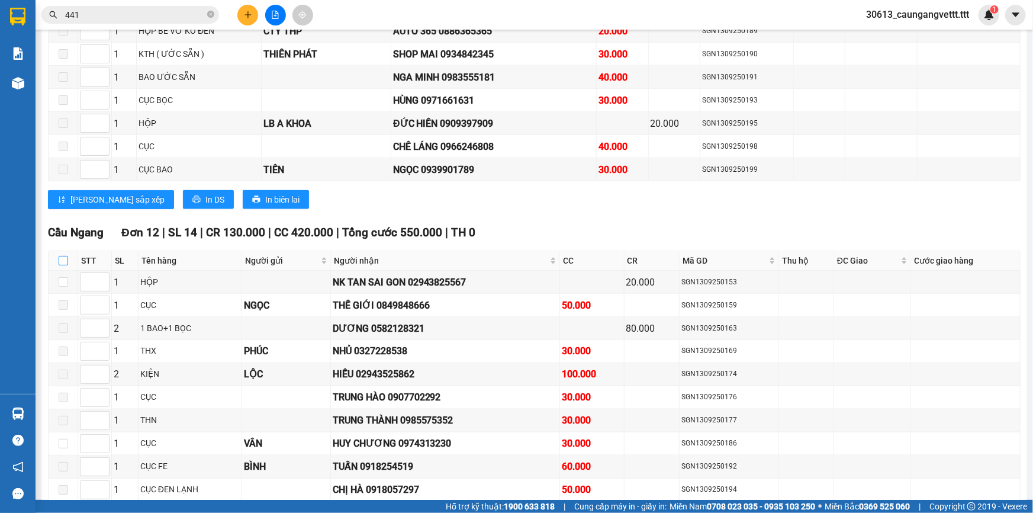
click at [63, 256] on input "checkbox" at bounding box center [63, 260] width 9 height 9
checkbox input "true"
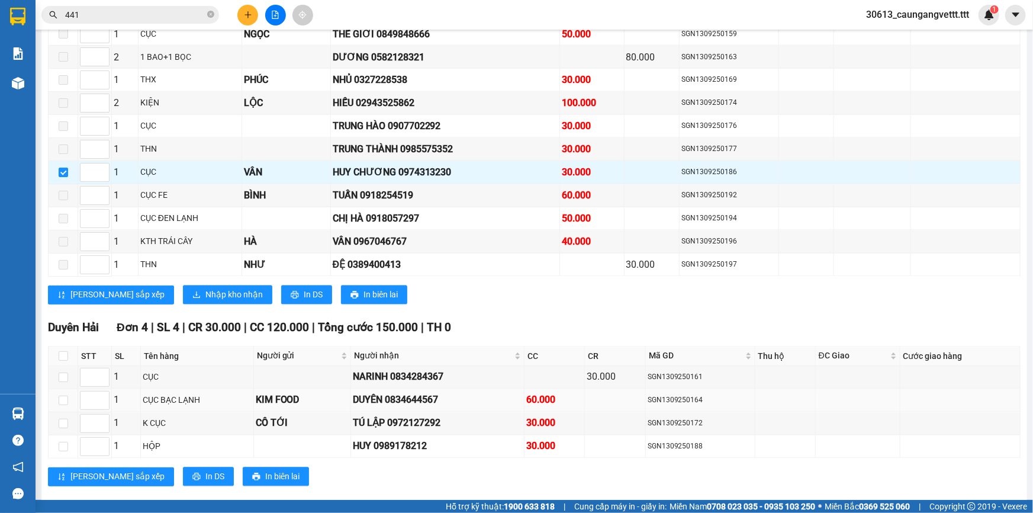
scroll to position [1074, 0]
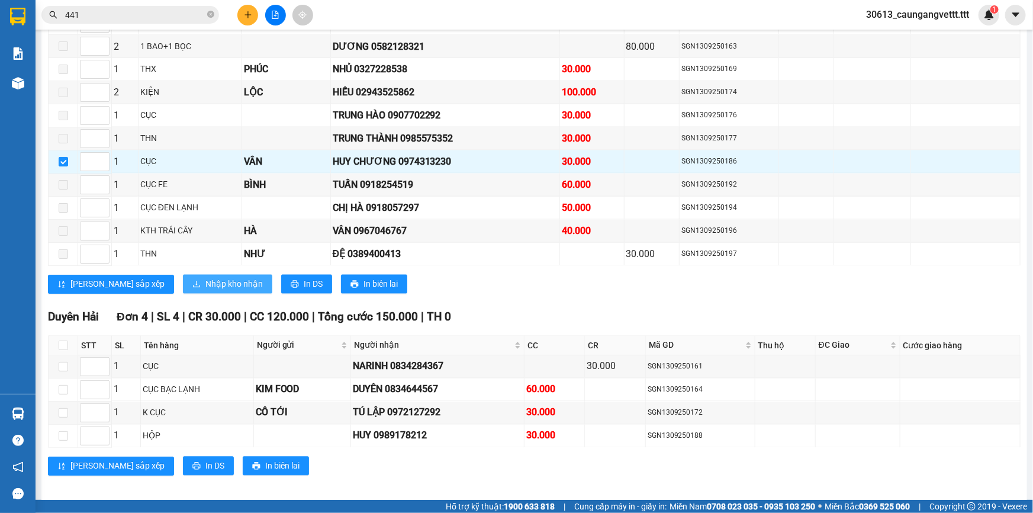
click at [205, 278] on span "Nhập kho nhận" at bounding box center [233, 284] width 57 height 13
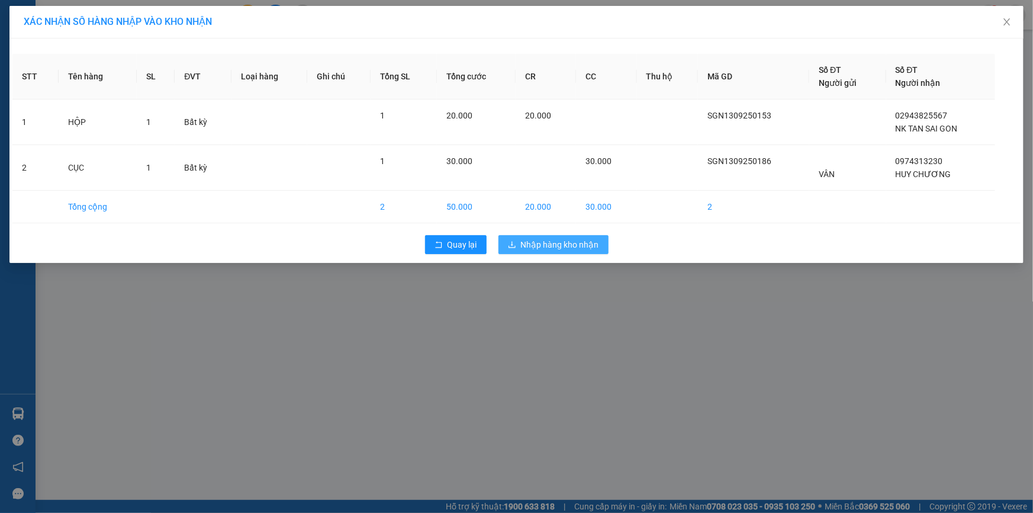
click at [551, 240] on span "Nhập hàng kho nhận" at bounding box center [560, 244] width 78 height 13
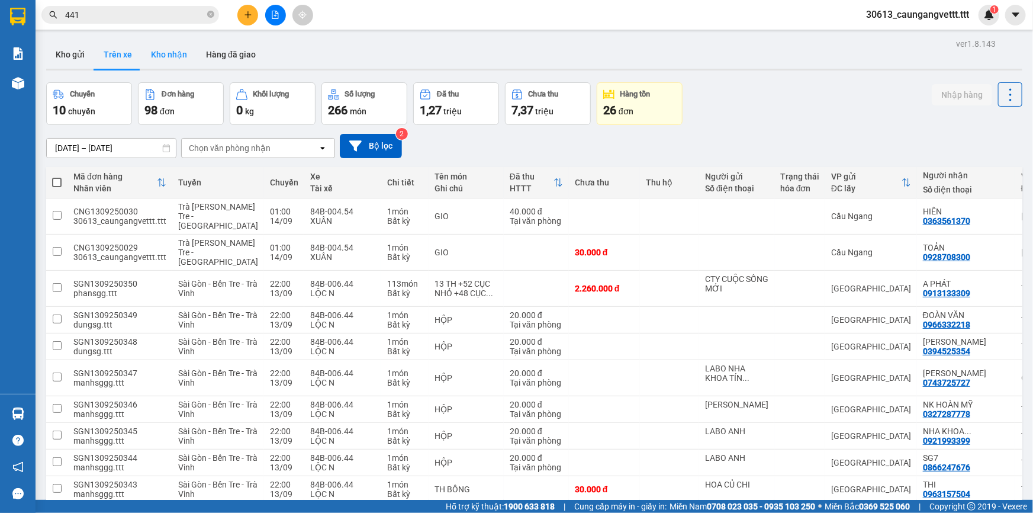
click at [174, 53] on button "Kho nhận" at bounding box center [168, 54] width 55 height 28
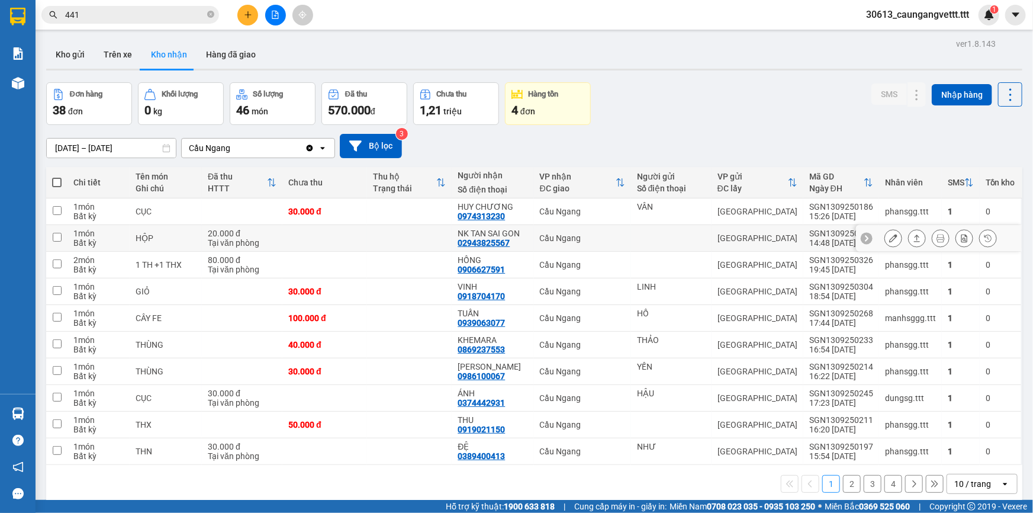
scroll to position [54, 0]
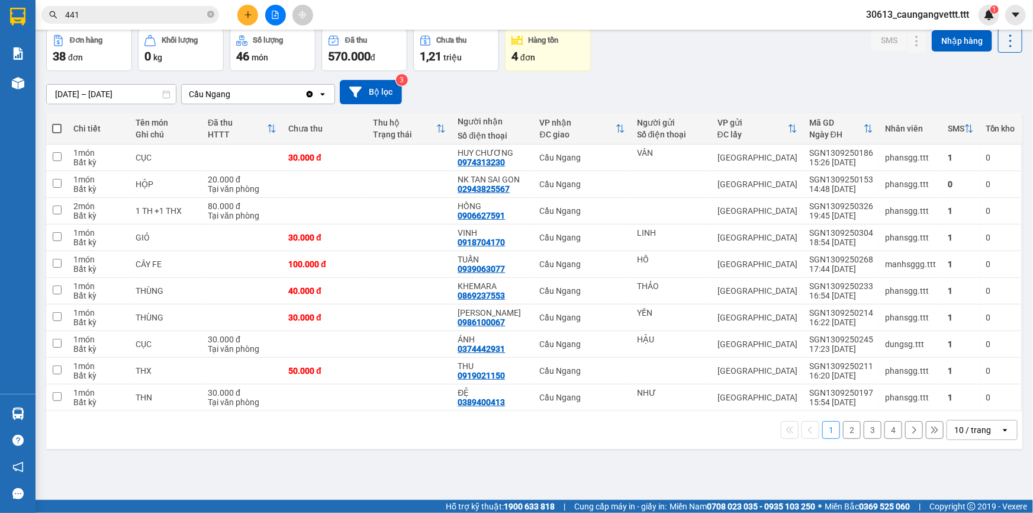
click at [986, 424] on div "10 / trang" at bounding box center [973, 429] width 53 height 19
click at [976, 406] on span "100 / trang" at bounding box center [969, 403] width 43 height 12
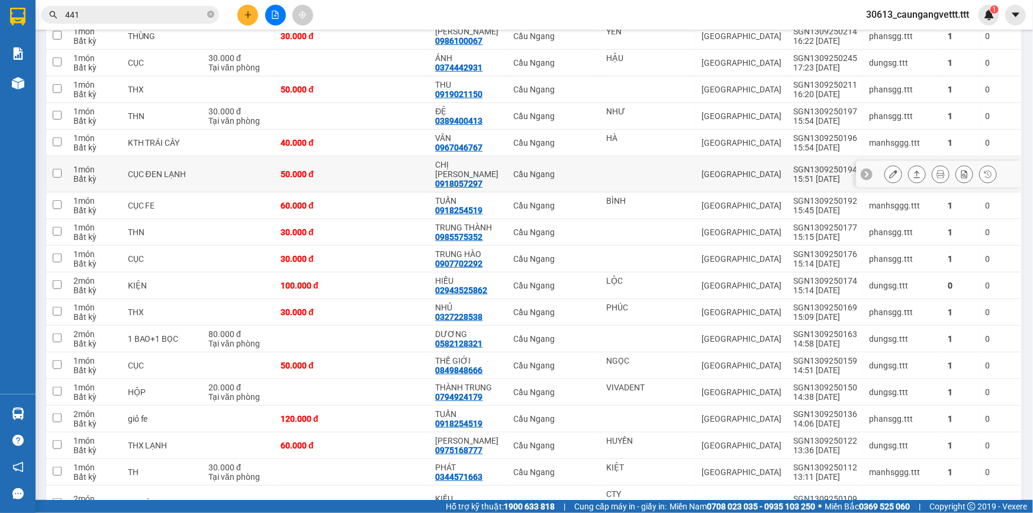
scroll to position [156, 0]
